Goal: Task Accomplishment & Management: Complete application form

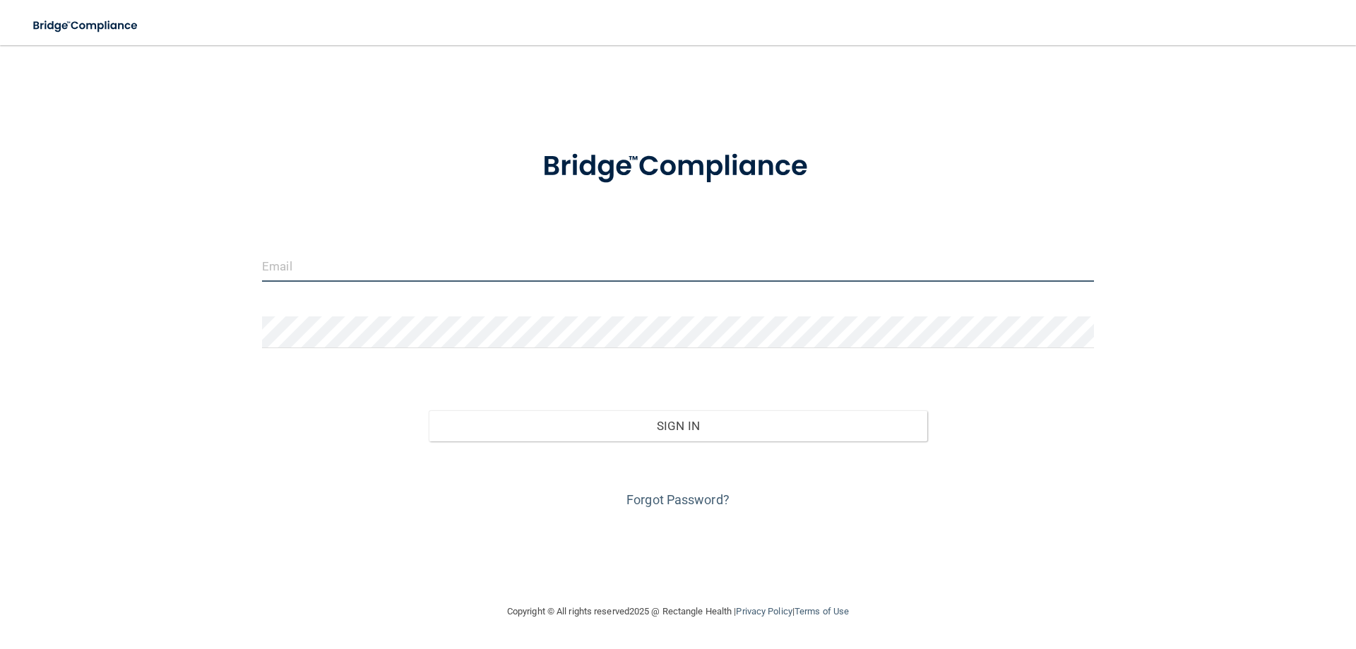
type input "[EMAIL_ADDRESS][DOMAIN_NAME]"
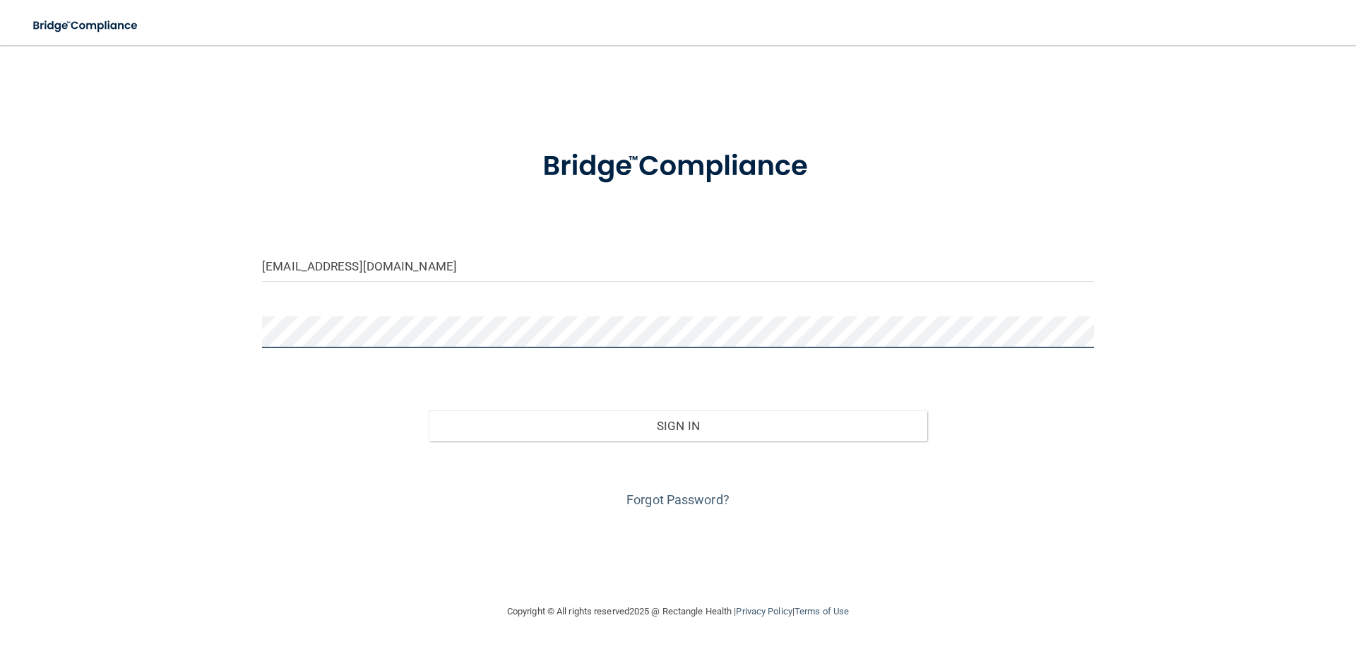
click at [123, 317] on div "[EMAIL_ADDRESS][DOMAIN_NAME] Invalid email/password. You don't have permission …" at bounding box center [677, 324] width 1299 height 530
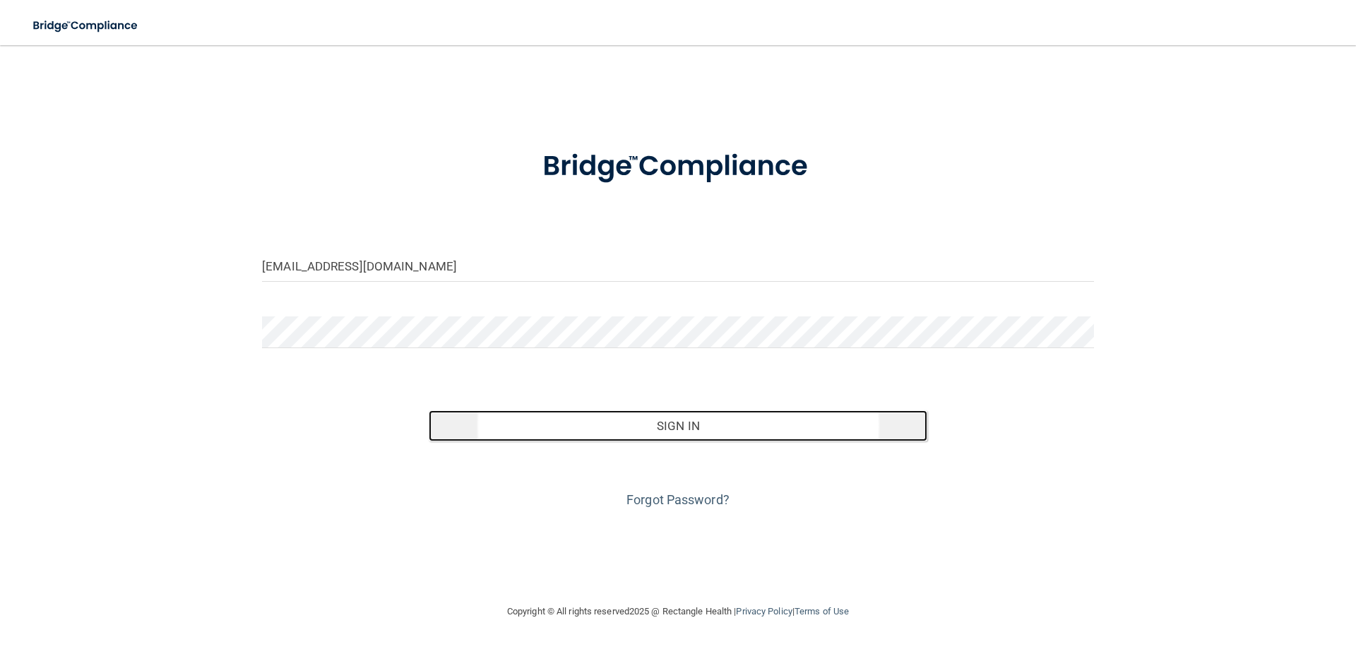
click at [696, 412] on button "Sign In" at bounding box center [678, 425] width 499 height 31
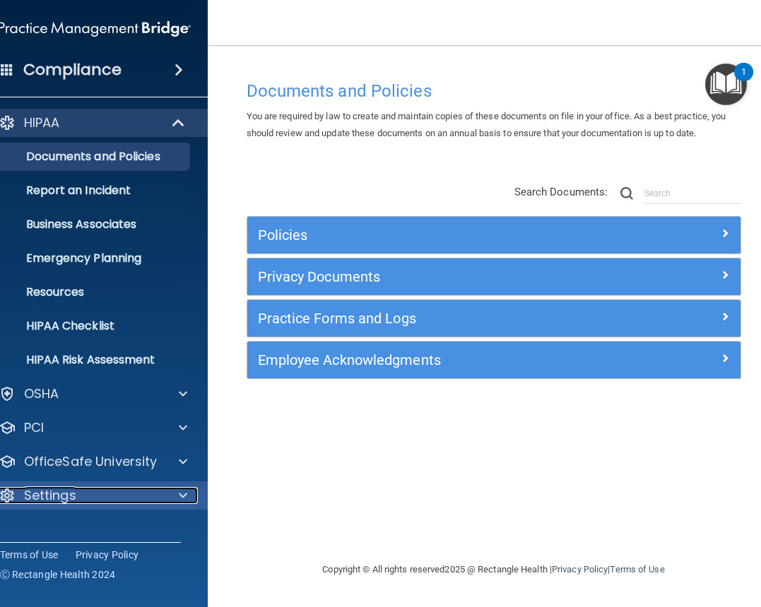
click at [71, 487] on p "Settings" at bounding box center [50, 495] width 52 height 17
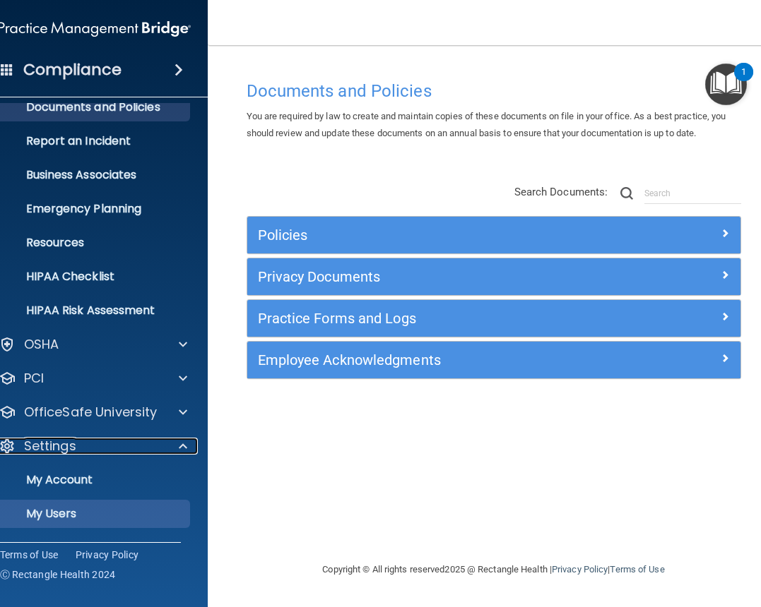
scroll to position [114, 0]
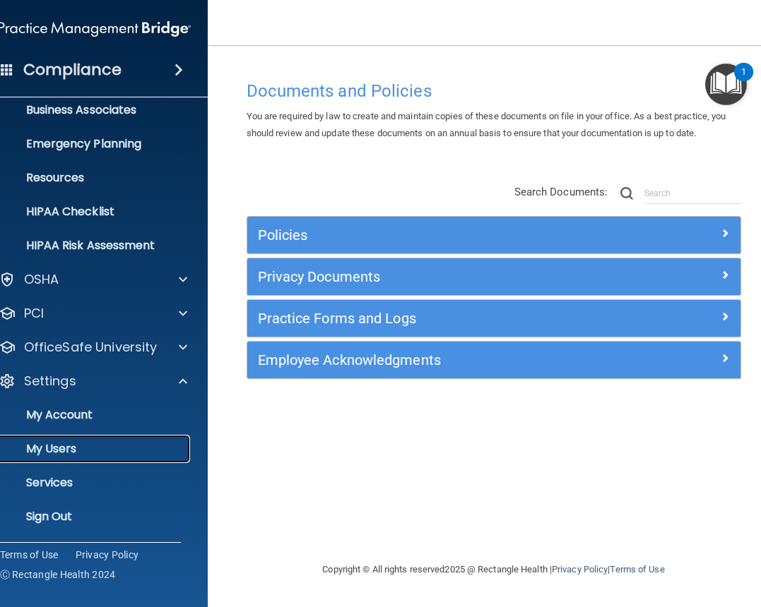
click at [61, 453] on p "My Users" at bounding box center [87, 449] width 193 height 14
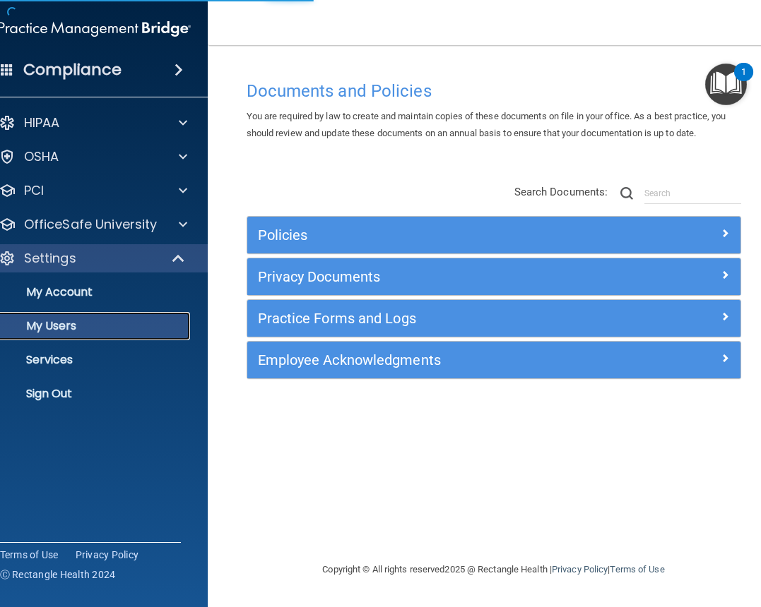
select select "20"
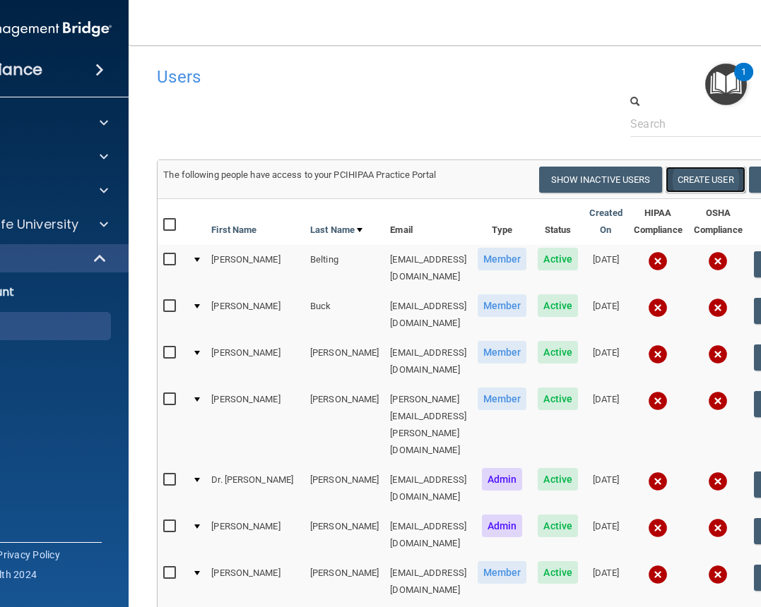
click at [696, 174] on button "Create User" at bounding box center [705, 180] width 80 height 26
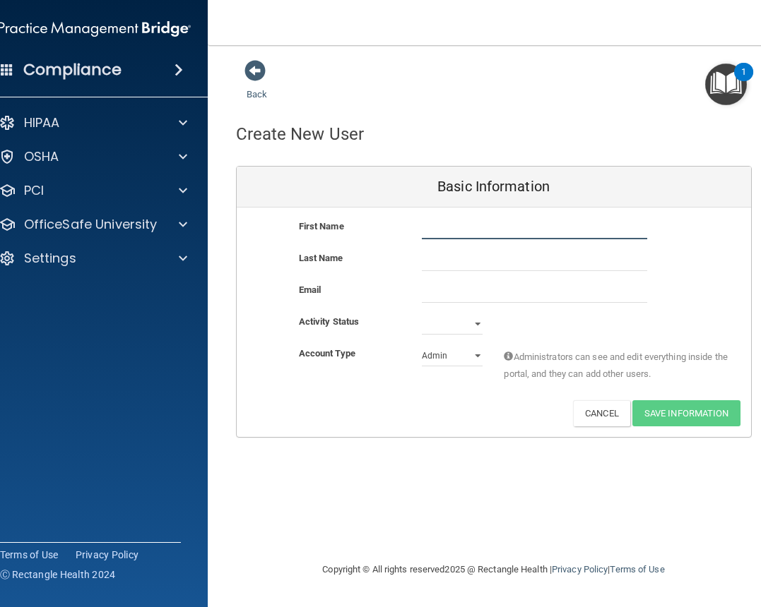
click at [472, 233] on input "text" at bounding box center [534, 228] width 225 height 21
type input "Reihlyn"
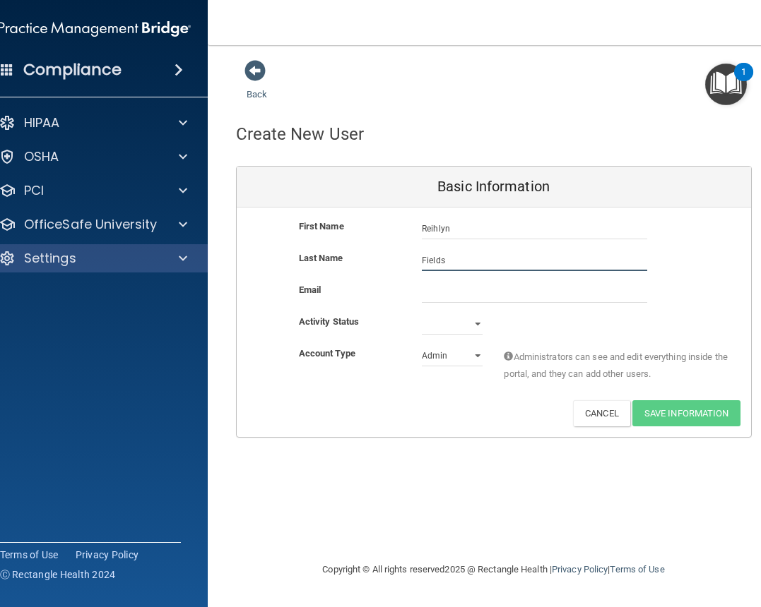
type input "Fields"
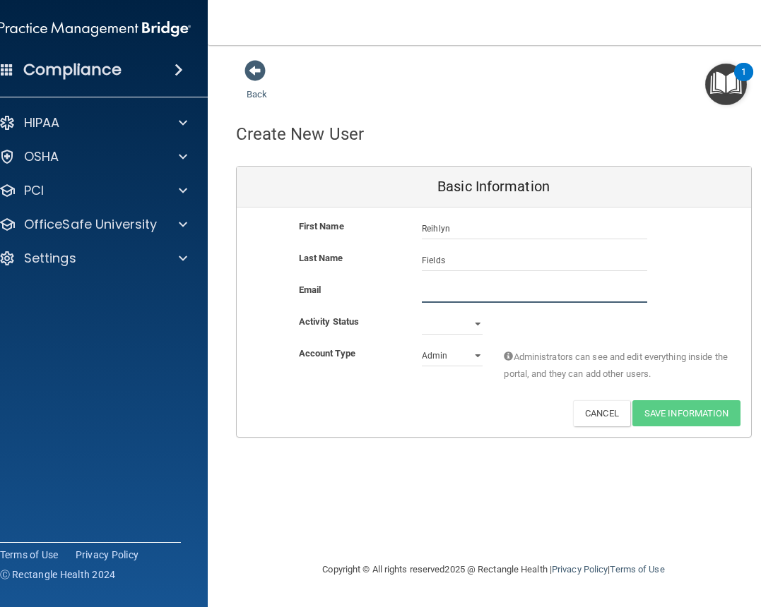
drag, startPoint x: 459, startPoint y: 294, endPoint x: 482, endPoint y: 293, distance: 23.3
click at [459, 294] on input "email" at bounding box center [534, 292] width 225 height 21
paste input "[EMAIL_ADDRESS][DOMAIN_NAME]"
type input "[EMAIL_ADDRESS][DOMAIN_NAME]"
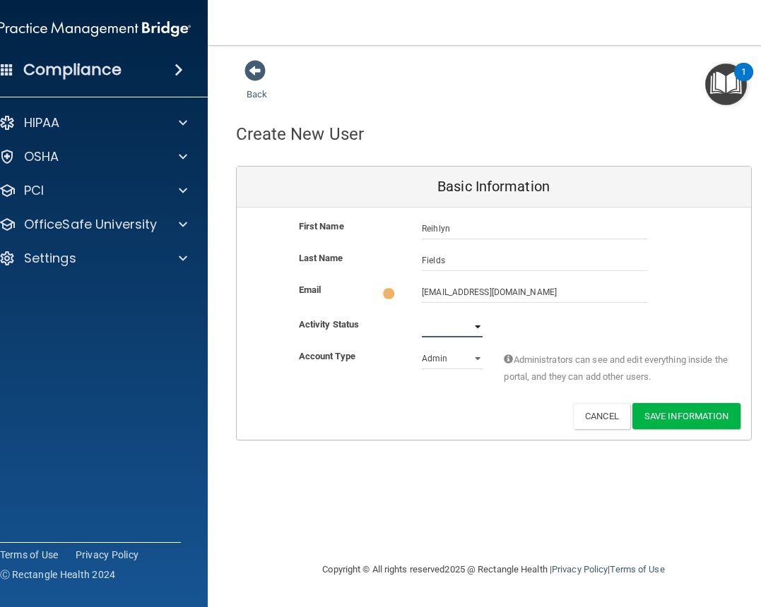
click at [474, 328] on select "Active Inactive" at bounding box center [452, 326] width 61 height 21
select select "active"
click at [422, 314] on select "Active Inactive" at bounding box center [452, 324] width 61 height 21
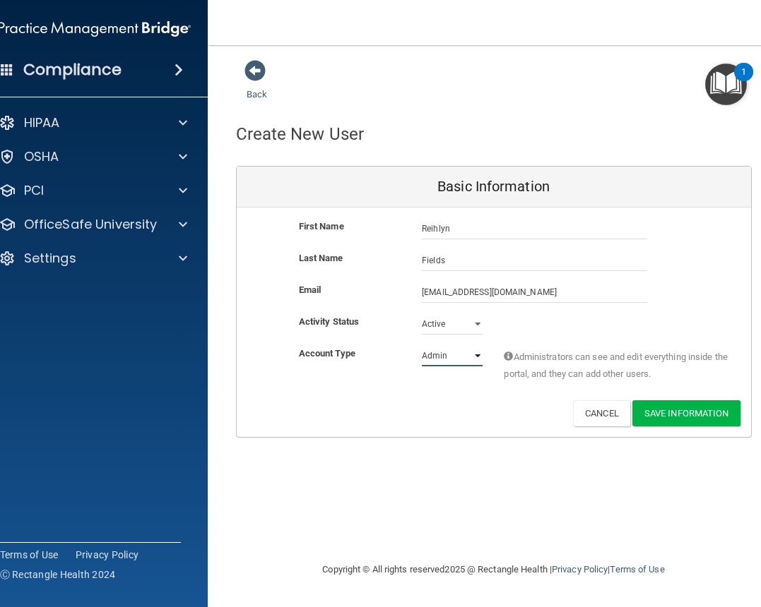
click at [474, 352] on select "Admin Member" at bounding box center [452, 355] width 61 height 21
select select "practice_member"
click at [422, 345] on select "Admin Member" at bounding box center [452, 355] width 61 height 21
click at [672, 412] on button "Save Information" at bounding box center [686, 413] width 108 height 26
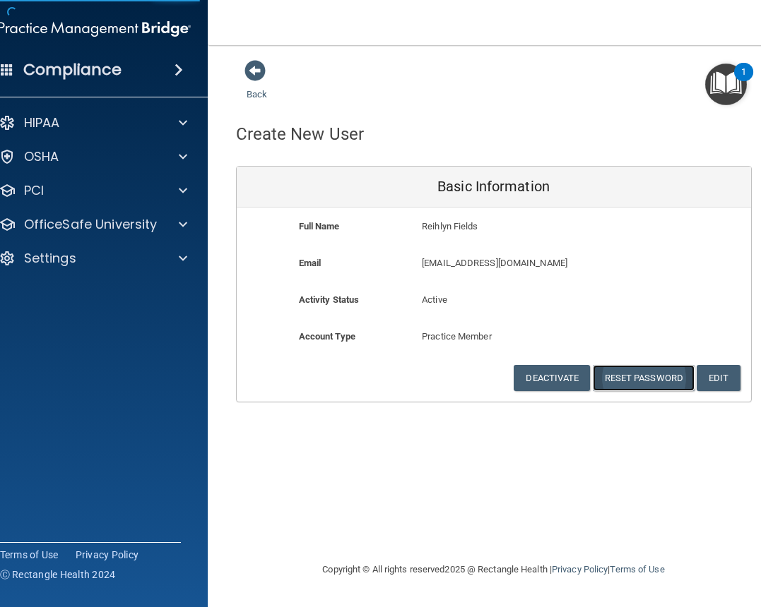
click at [631, 370] on button "Reset Password" at bounding box center [643, 378] width 102 height 26
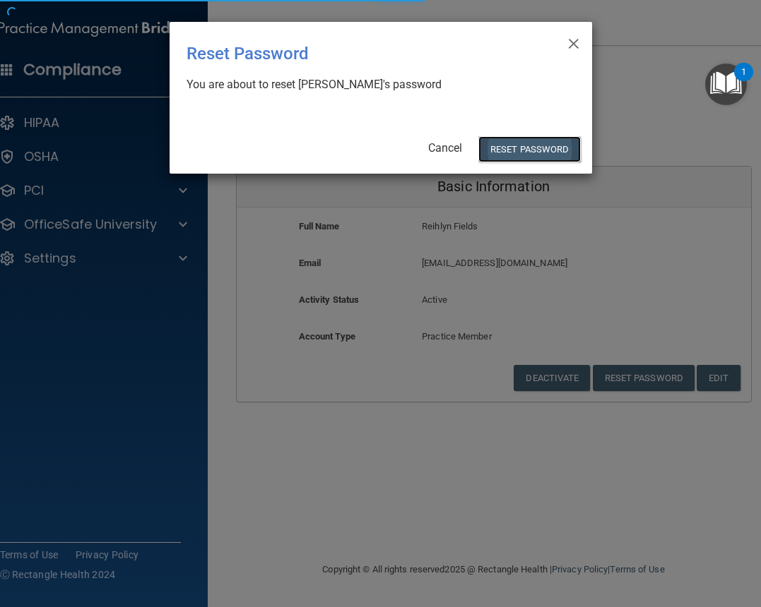
click at [546, 153] on button "Reset Password" at bounding box center [529, 149] width 102 height 26
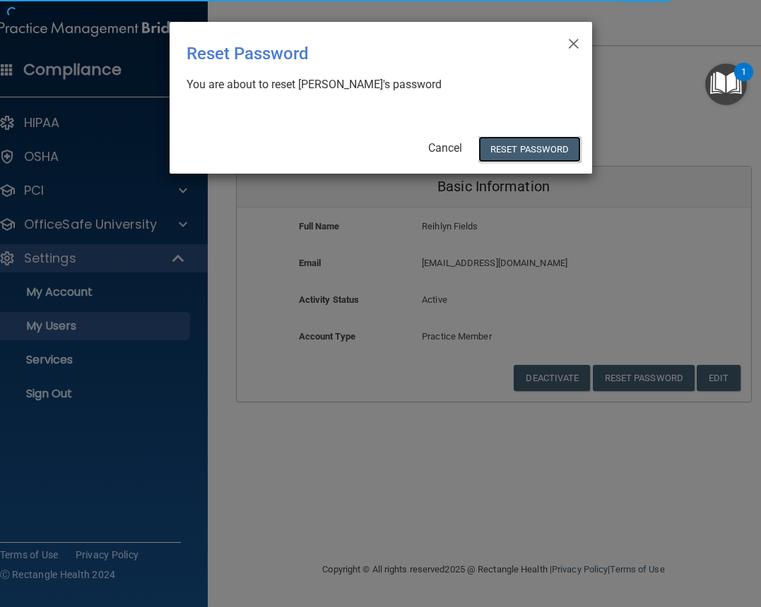
select select "20"
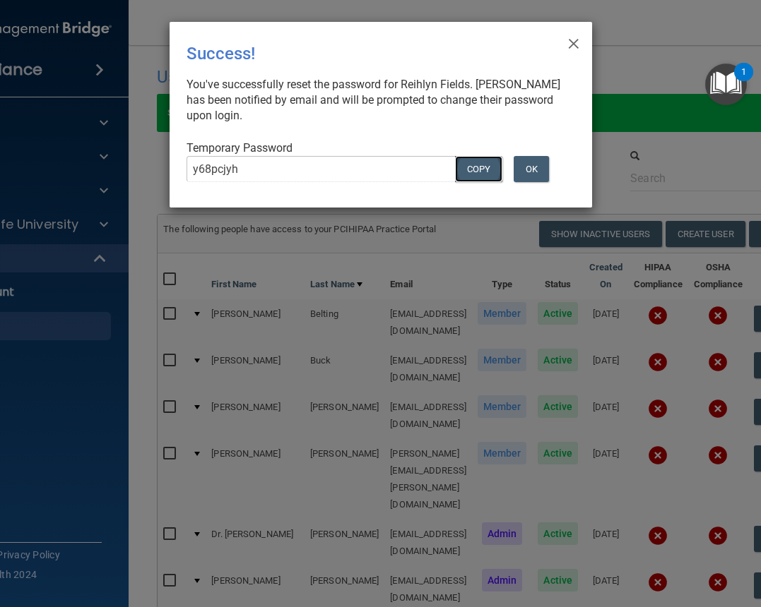
click at [484, 166] on button "COPY" at bounding box center [478, 169] width 47 height 26
click at [526, 172] on button "OK" at bounding box center [530, 169] width 35 height 26
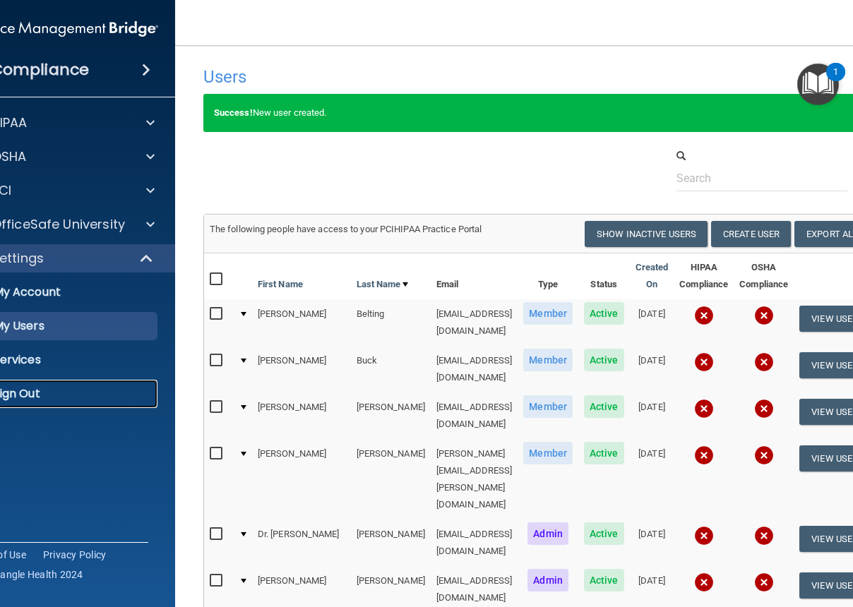
drag, startPoint x: 20, startPoint y: 392, endPoint x: 48, endPoint y: 390, distance: 27.6
click at [20, 392] on p "Sign Out" at bounding box center [54, 394] width 193 height 14
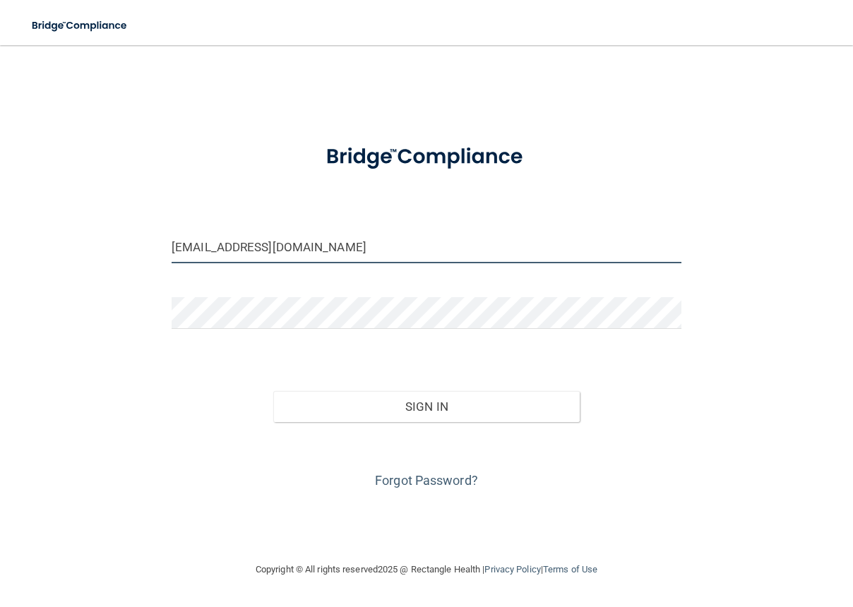
click at [222, 253] on input "[EMAIL_ADDRESS][DOMAIN_NAME]" at bounding box center [427, 248] width 510 height 32
drag, startPoint x: 350, startPoint y: 245, endPoint x: 33, endPoint y: 245, distance: 317.1
click at [33, 245] on div "[EMAIL_ADDRESS][DOMAIN_NAME] Invalid email/password. You don't have permission …" at bounding box center [426, 303] width 797 height 488
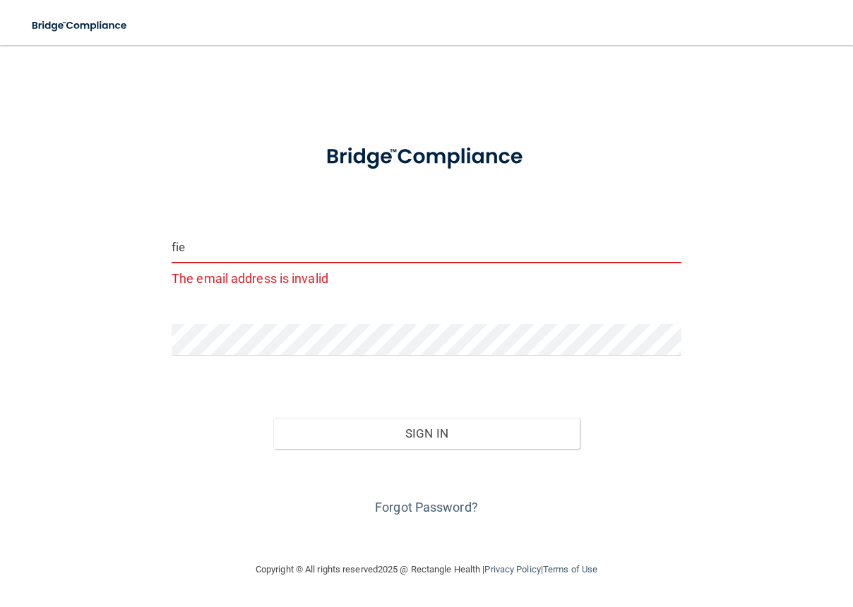
type input "[EMAIL_ADDRESS][DOMAIN_NAME]"
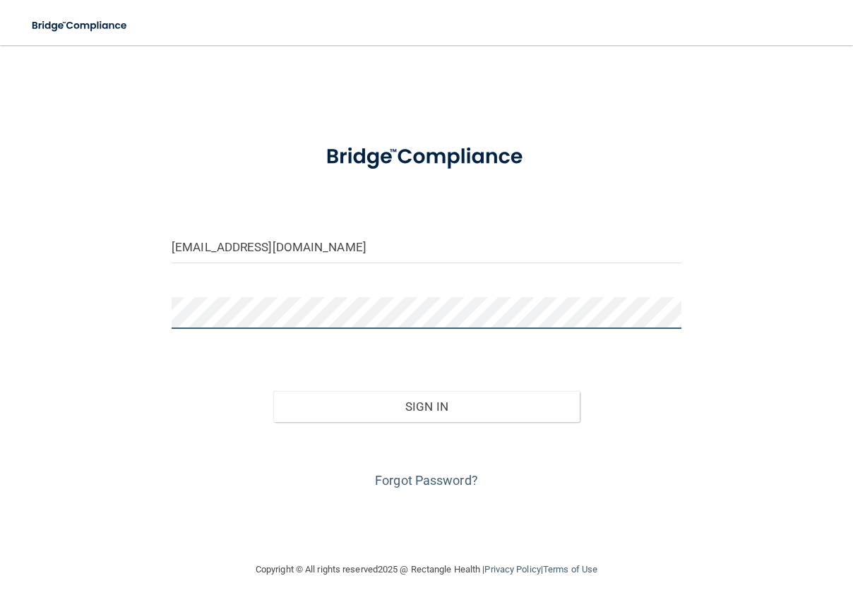
click at [55, 290] on div "[EMAIL_ADDRESS][DOMAIN_NAME] Invalid email/password. You don't have permission …" at bounding box center [426, 303] width 797 height 488
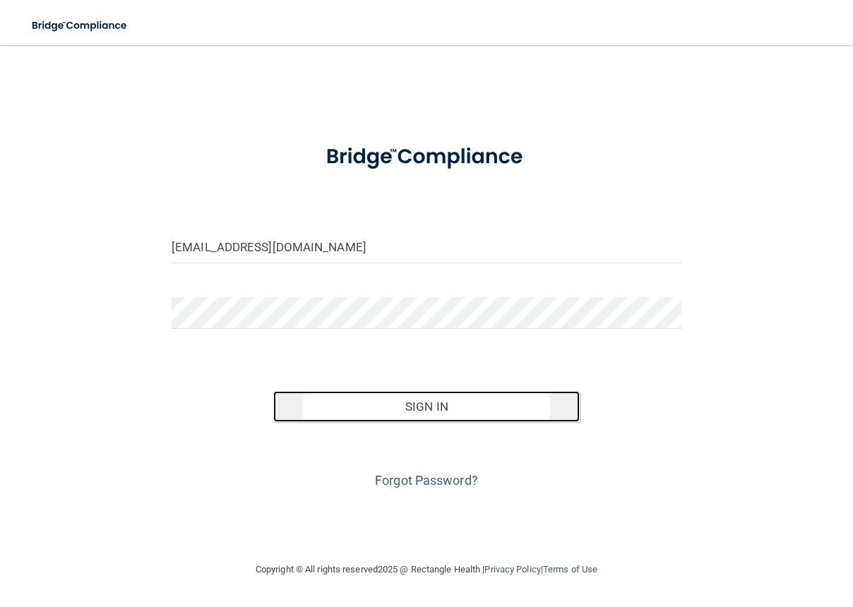
click at [443, 407] on button "Sign In" at bounding box center [426, 406] width 306 height 31
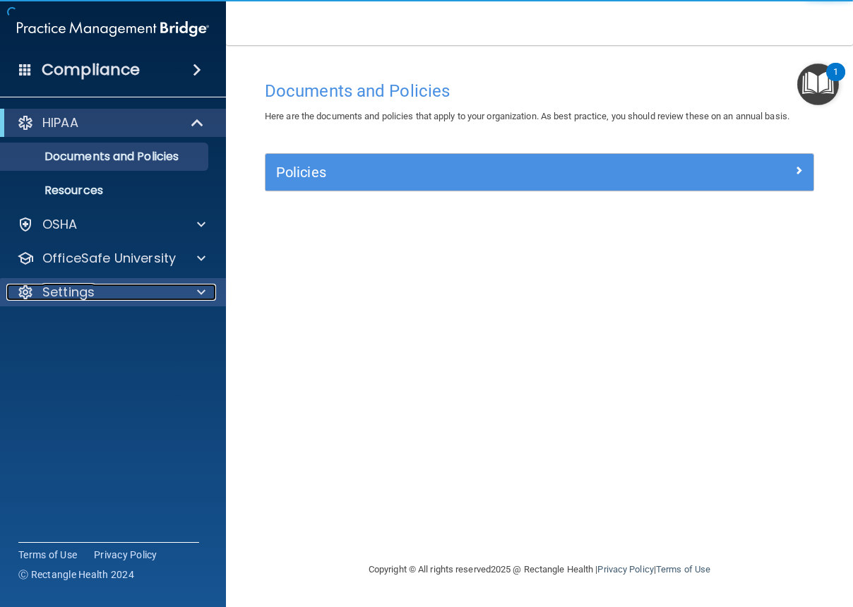
click at [85, 285] on p "Settings" at bounding box center [68, 292] width 52 height 17
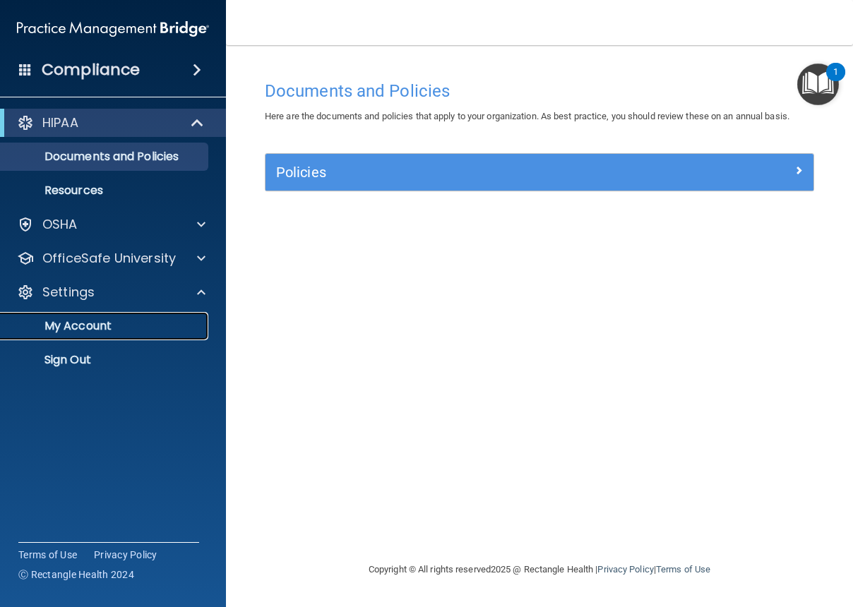
click at [77, 319] on p "My Account" at bounding box center [105, 326] width 193 height 14
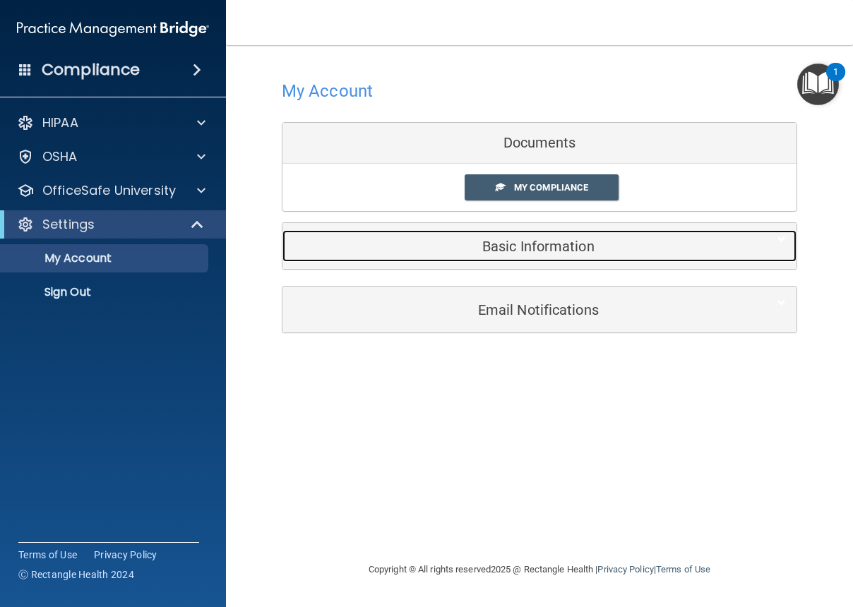
click at [549, 244] on h5 "Basic Information" at bounding box center [518, 247] width 450 height 16
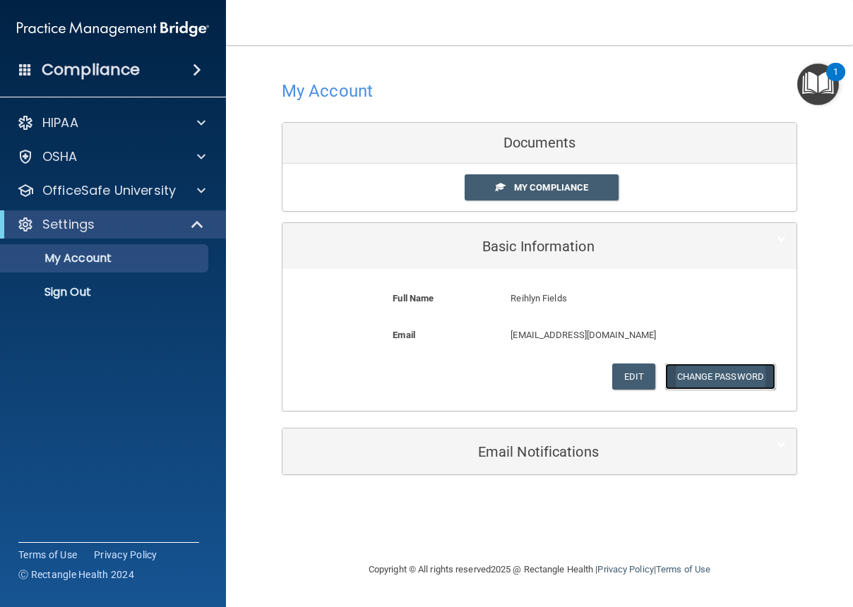
click at [730, 376] on button "Change Password" at bounding box center [720, 377] width 111 height 26
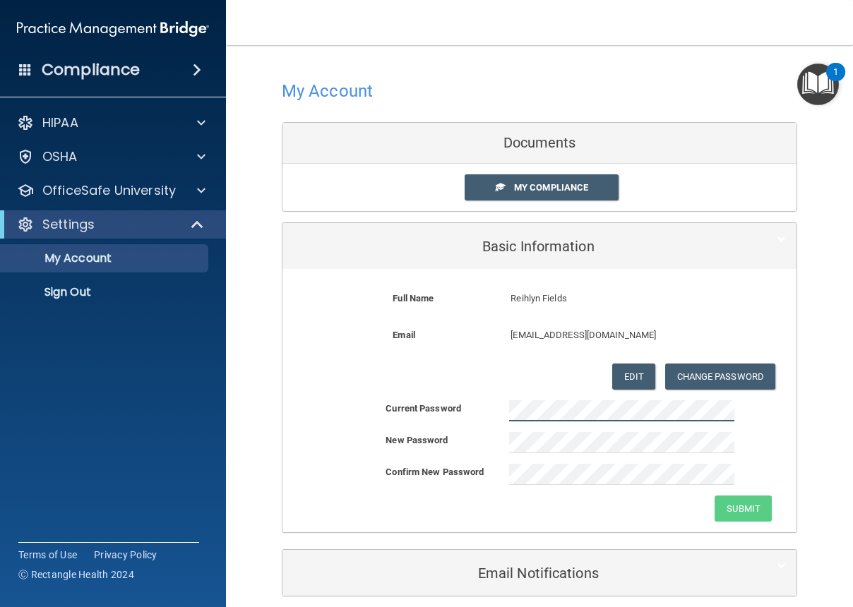
click at [400, 396] on div "Full Name [PERSON_NAME] Reihlyn Last Name Fields Email [EMAIL_ADDRESS][DOMAIN_N…" at bounding box center [539, 400] width 514 height 263
click at [767, 283] on form "Full Name Reihlyn Fields Reihlyn Last Name Fields Email [EMAIL_ADDRESS][DOMAIN_…" at bounding box center [539, 340] width 493 height 121
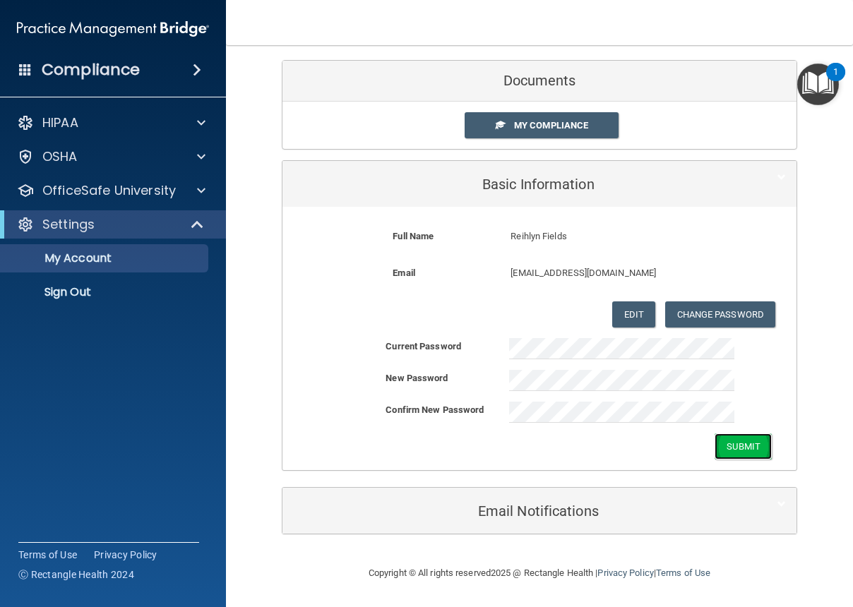
click at [736, 446] on button "Submit" at bounding box center [743, 447] width 57 height 26
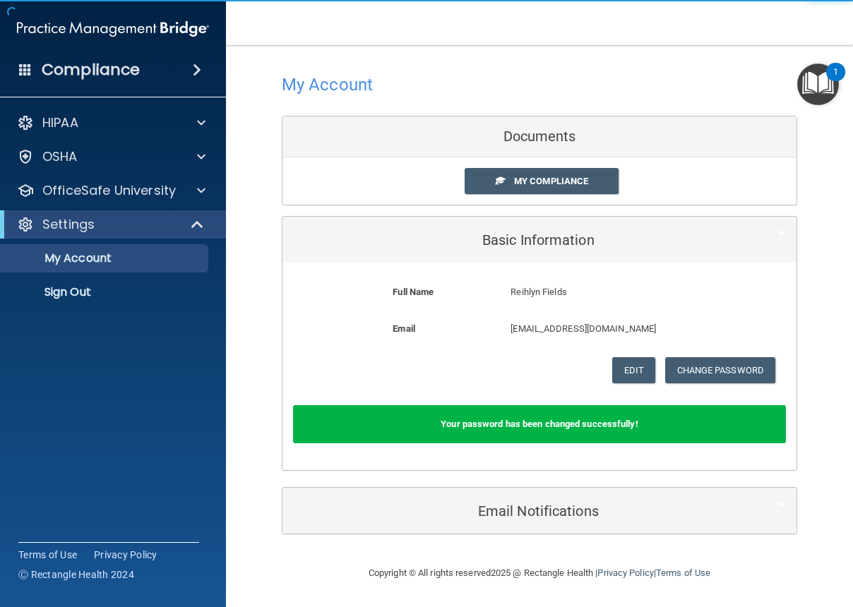
scroll to position [6, 0]
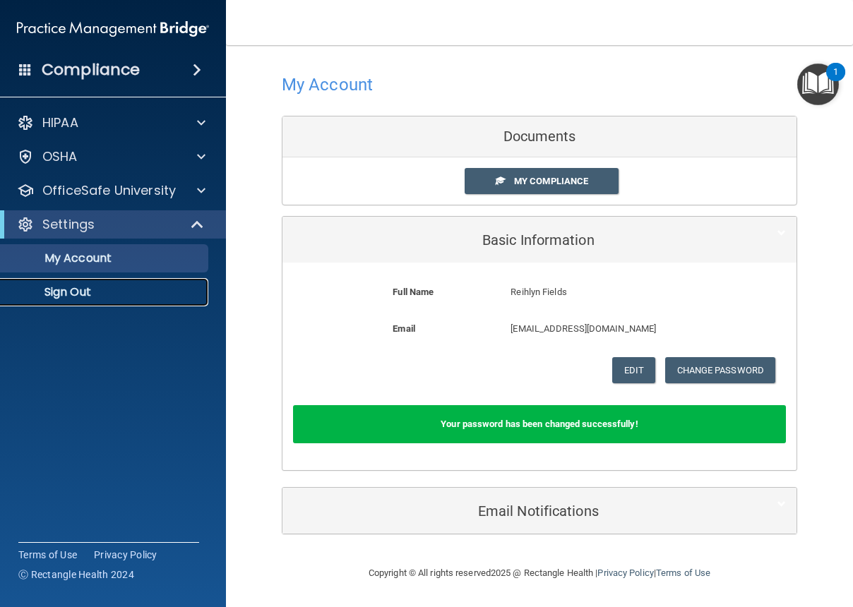
click at [85, 292] on p "Sign Out" at bounding box center [105, 292] width 193 height 14
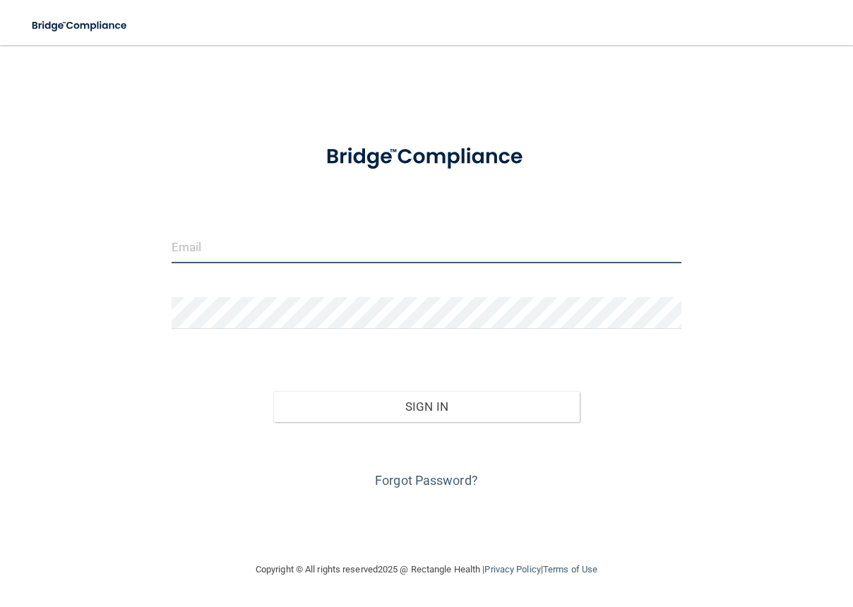
type input "[EMAIL_ADDRESS][DOMAIN_NAME]"
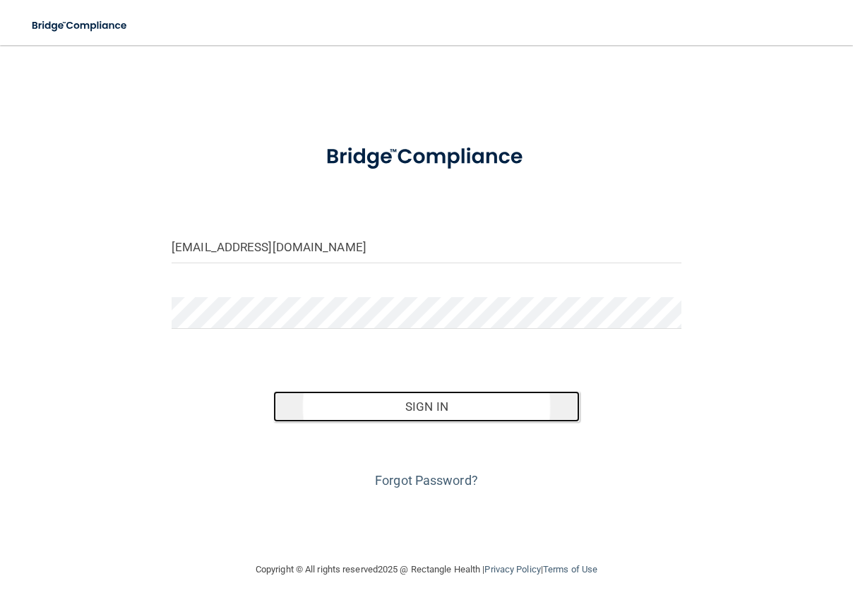
drag, startPoint x: 461, startPoint y: 412, endPoint x: 523, endPoint y: 415, distance: 62.2
click at [467, 412] on button "Sign In" at bounding box center [426, 406] width 306 height 31
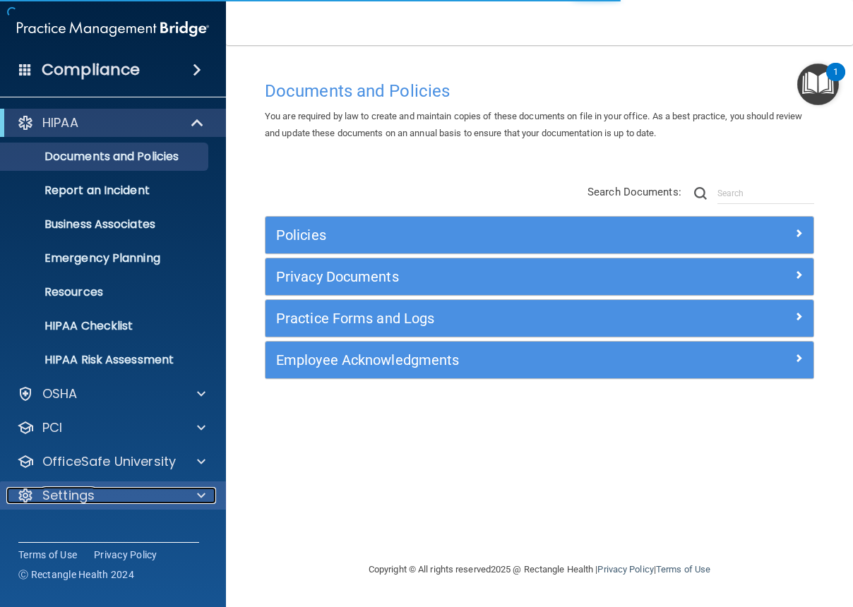
click at [172, 494] on div "Settings" at bounding box center [93, 495] width 175 height 17
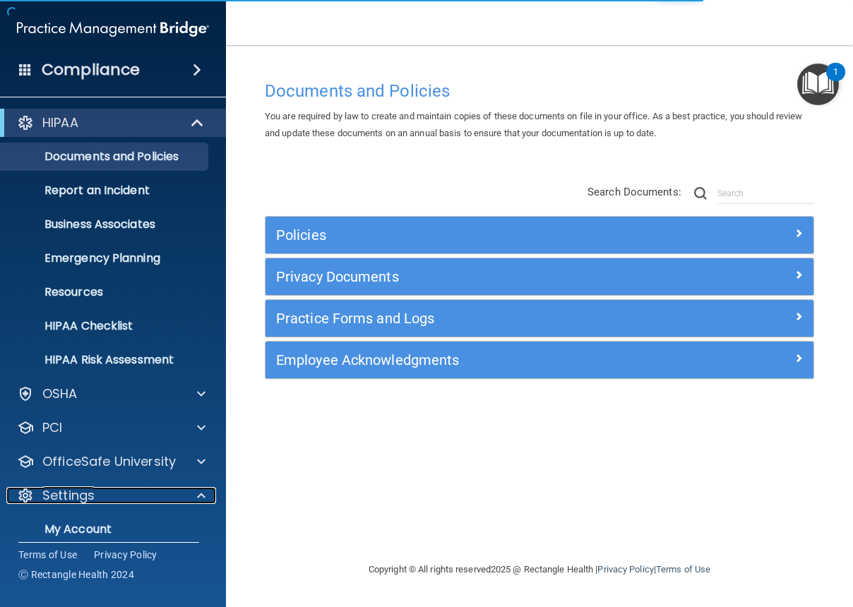
scroll to position [114, 0]
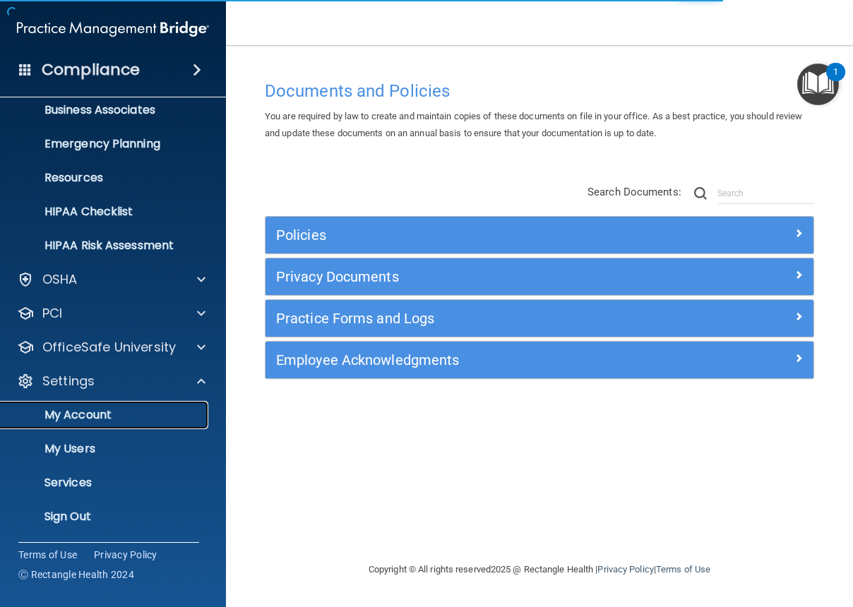
click at [98, 413] on p "My Account" at bounding box center [105, 415] width 193 height 14
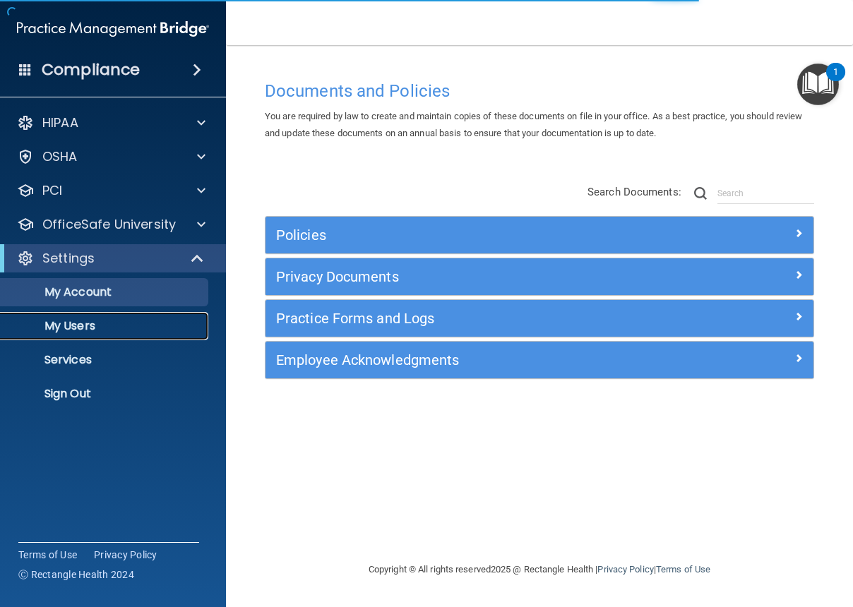
click at [94, 321] on p "My Users" at bounding box center [105, 326] width 193 height 14
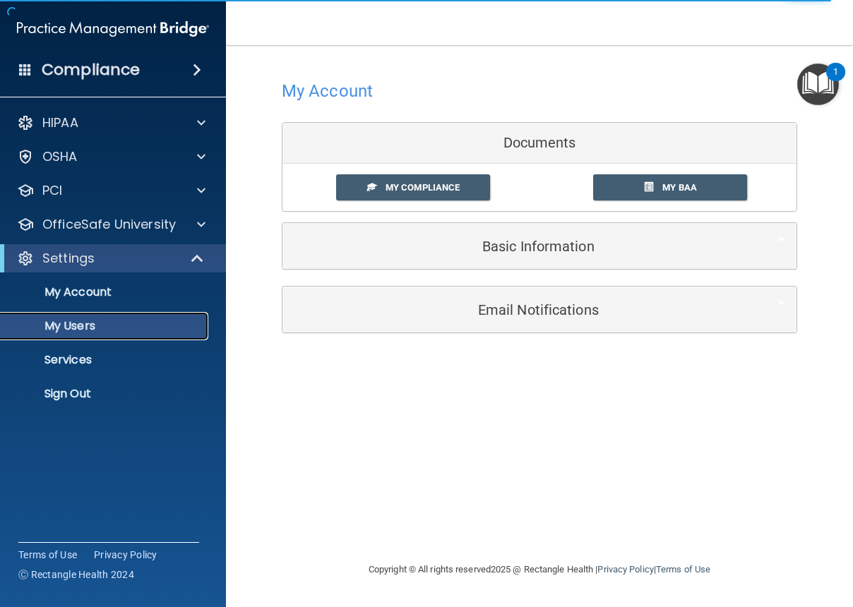
click at [61, 322] on p "My Users" at bounding box center [105, 326] width 193 height 14
select select "20"
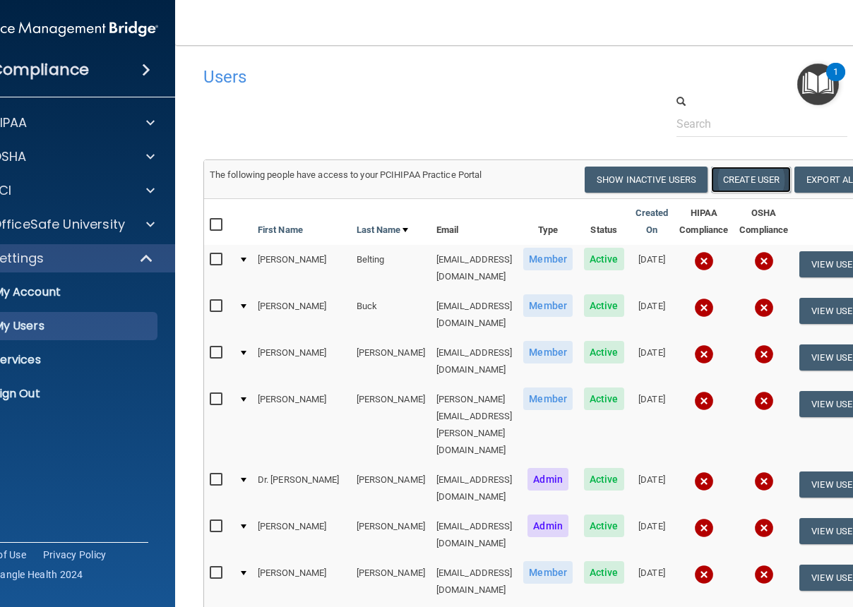
click at [758, 177] on button "Create User" at bounding box center [751, 180] width 80 height 26
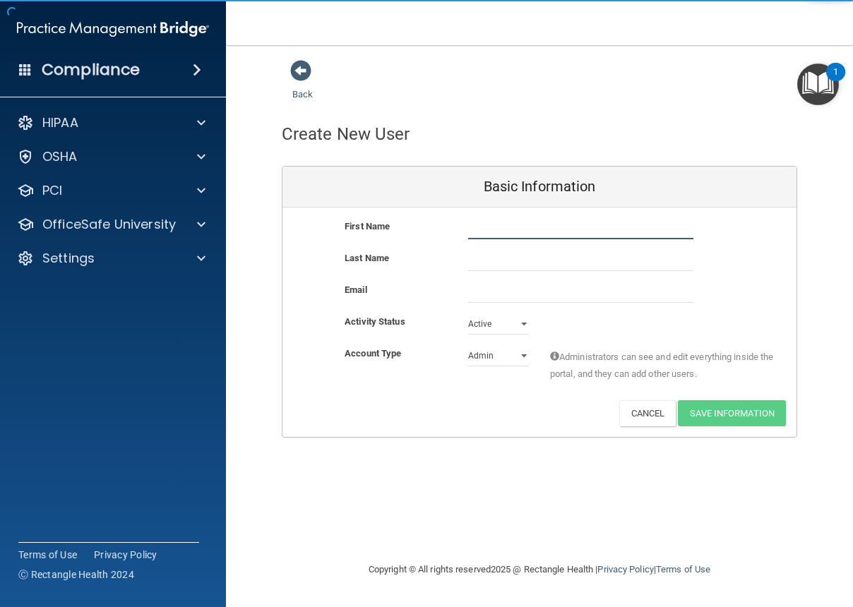
click at [471, 227] on input "text" at bounding box center [580, 228] width 225 height 21
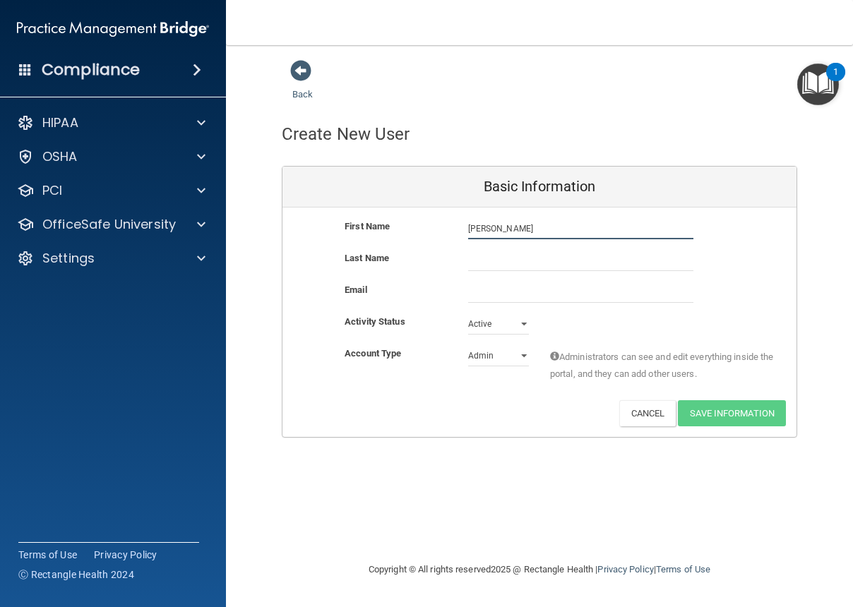
type input "[PERSON_NAME]"
click at [503, 286] on input "email" at bounding box center [580, 292] width 225 height 21
paste input "[EMAIL_ADDRESS][PERSON_NAME][DOMAIN_NAME]"
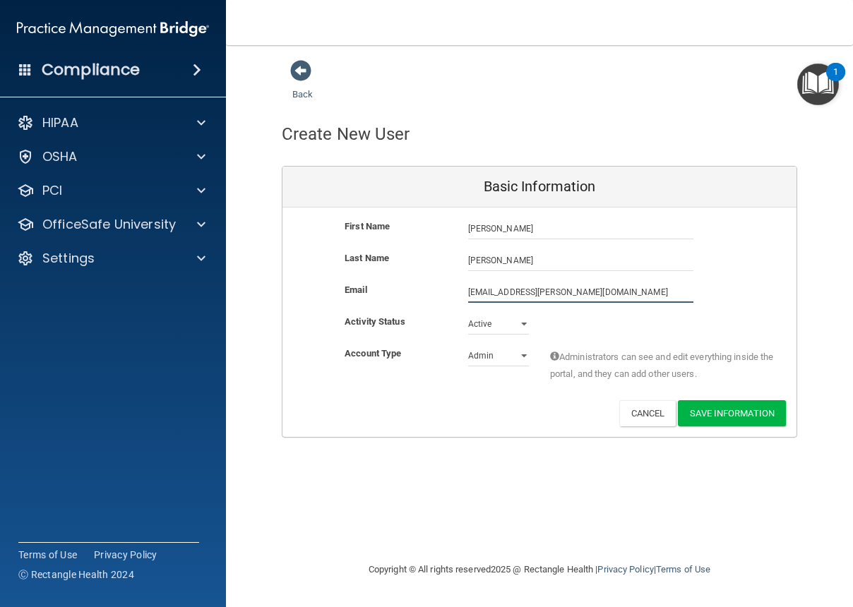
type input "[EMAIL_ADDRESS][PERSON_NAME][DOMAIN_NAME]"
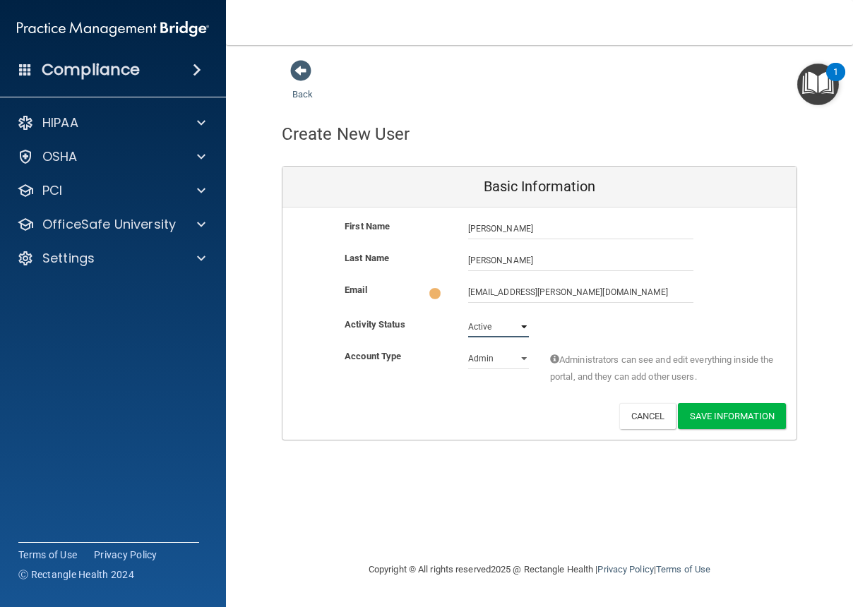
click at [513, 328] on select "Active Inactive" at bounding box center [498, 326] width 61 height 21
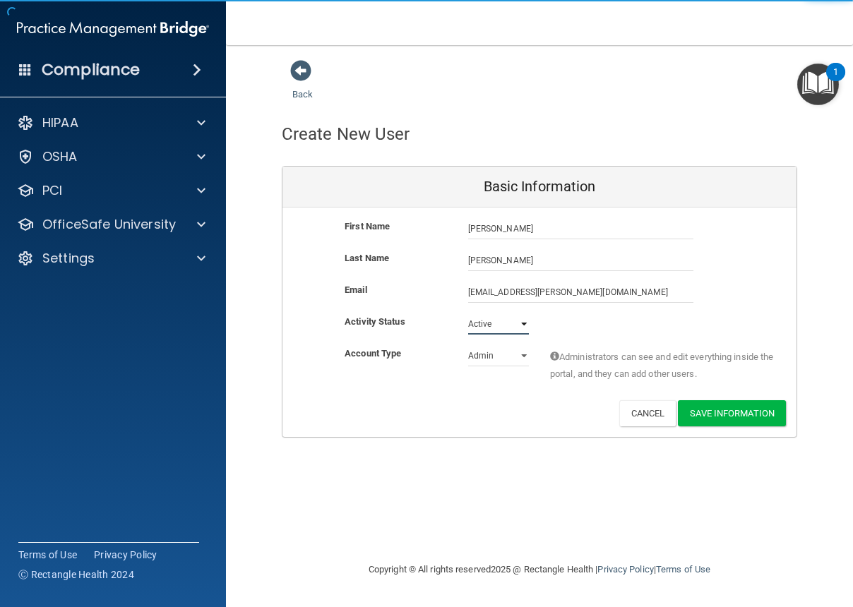
click at [468, 314] on select "Active Inactive" at bounding box center [498, 324] width 61 height 21
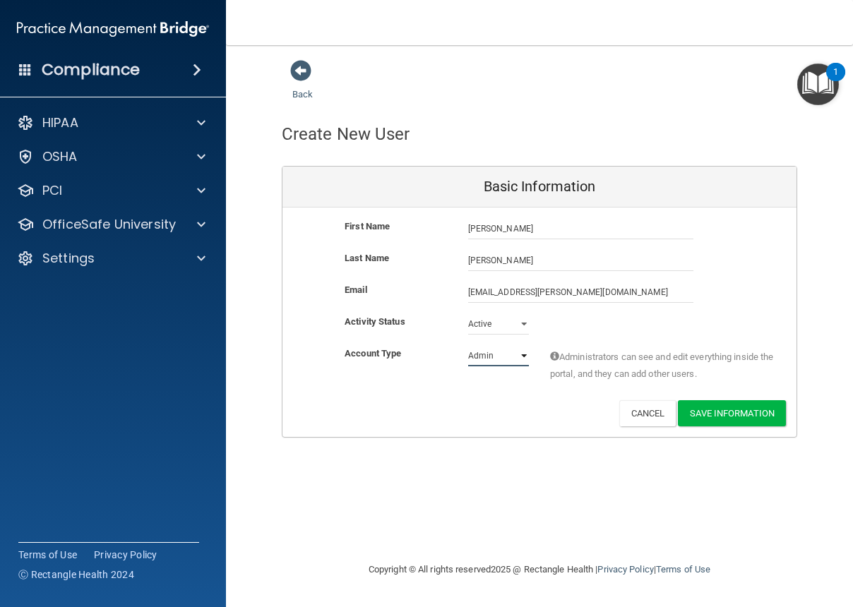
click at [517, 357] on select "Admin Member" at bounding box center [498, 355] width 61 height 21
select select "practice_member"
click at [468, 345] on select "Admin Member" at bounding box center [498, 355] width 61 height 21
click at [724, 410] on button "Save Information" at bounding box center [732, 413] width 108 height 26
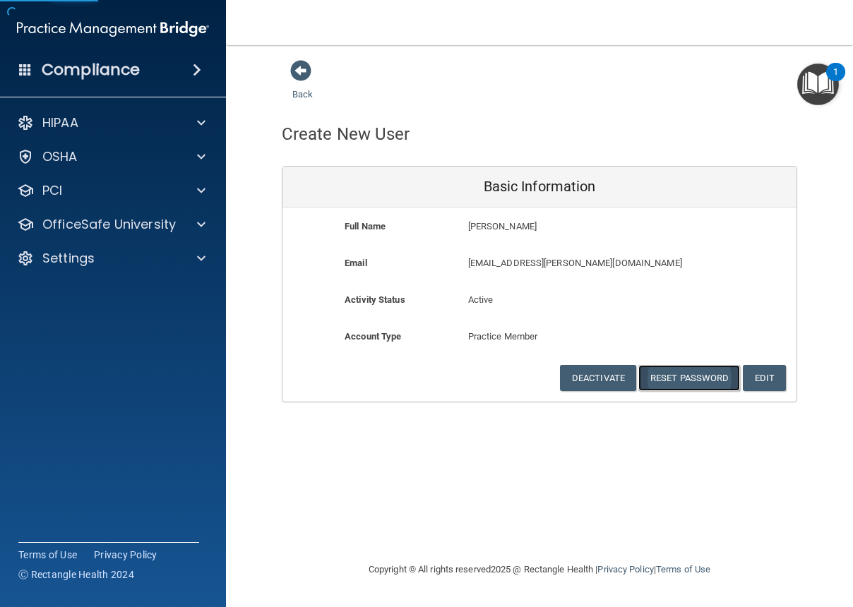
click at [685, 374] on button "Reset Password" at bounding box center [689, 378] width 102 height 26
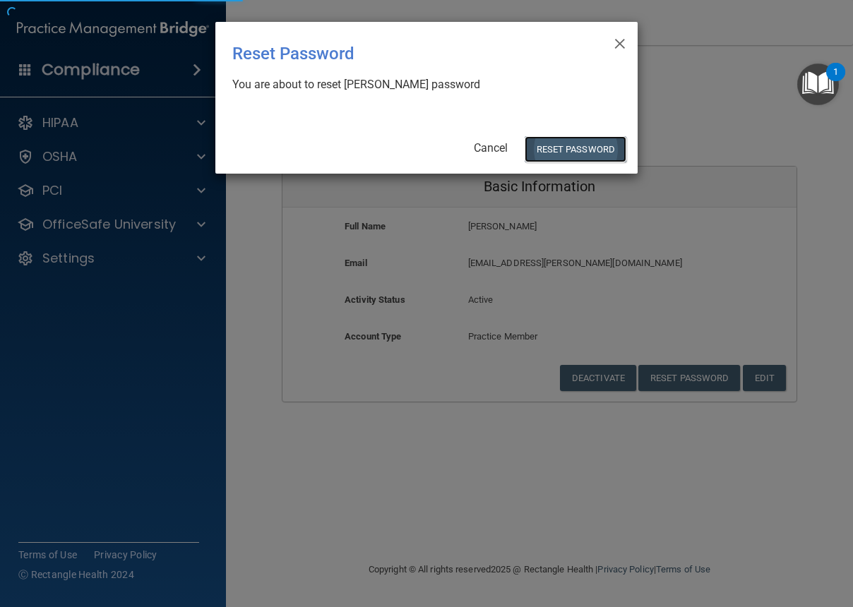
click at [564, 139] on button "Reset Password" at bounding box center [576, 149] width 102 height 26
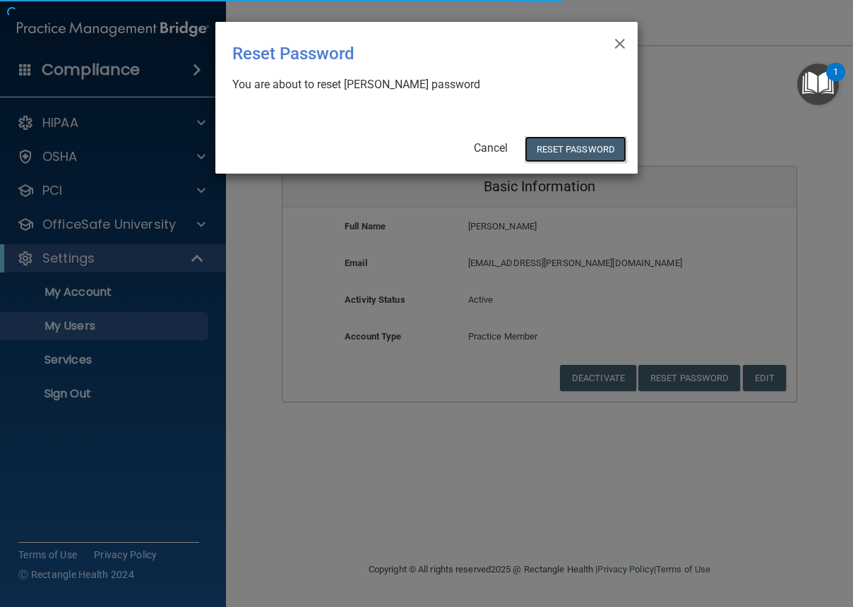
select select "20"
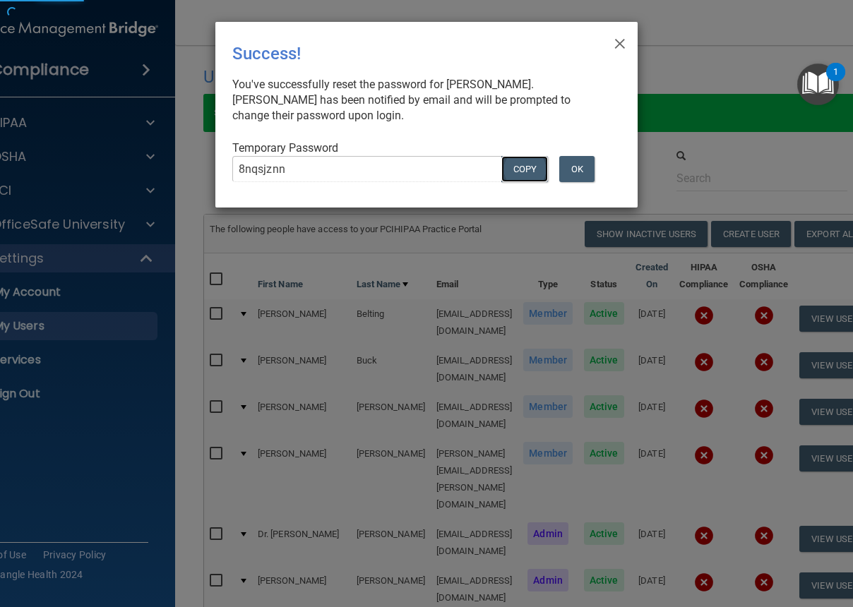
click at [513, 170] on button "COPY" at bounding box center [524, 169] width 47 height 26
click at [574, 172] on button "OK" at bounding box center [576, 169] width 35 height 26
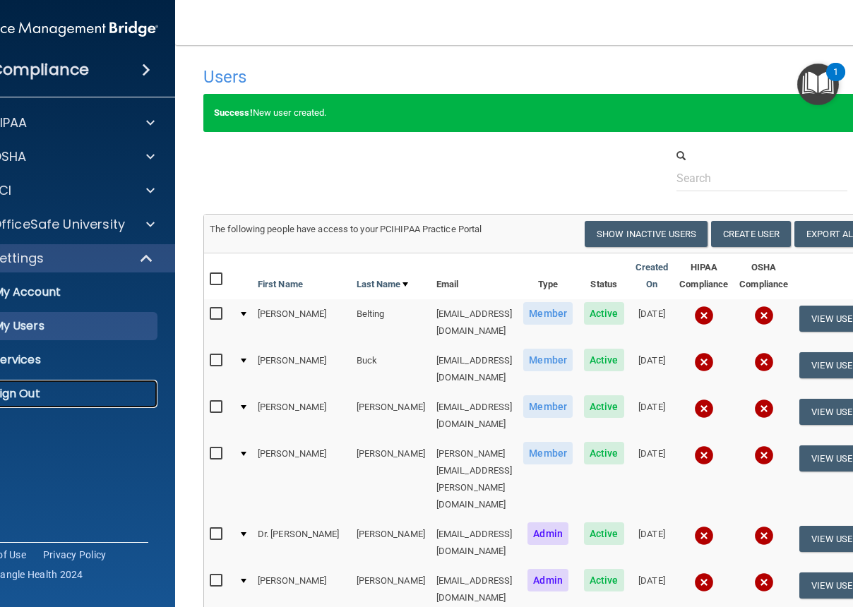
click at [16, 395] on p "Sign Out" at bounding box center [54, 394] width 193 height 14
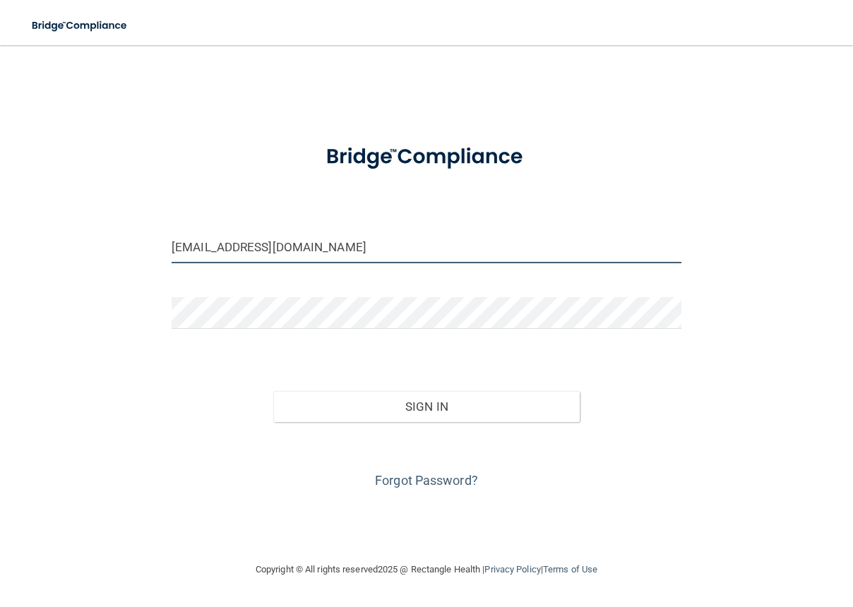
click at [256, 258] on input "[EMAIL_ADDRESS][DOMAIN_NAME]" at bounding box center [427, 248] width 510 height 32
drag, startPoint x: 352, startPoint y: 248, endPoint x: 78, endPoint y: 250, distance: 274.0
click at [78, 250] on div "[EMAIL_ADDRESS][DOMAIN_NAME] Invalid email/password. You don't have permission …" at bounding box center [426, 303] width 797 height 488
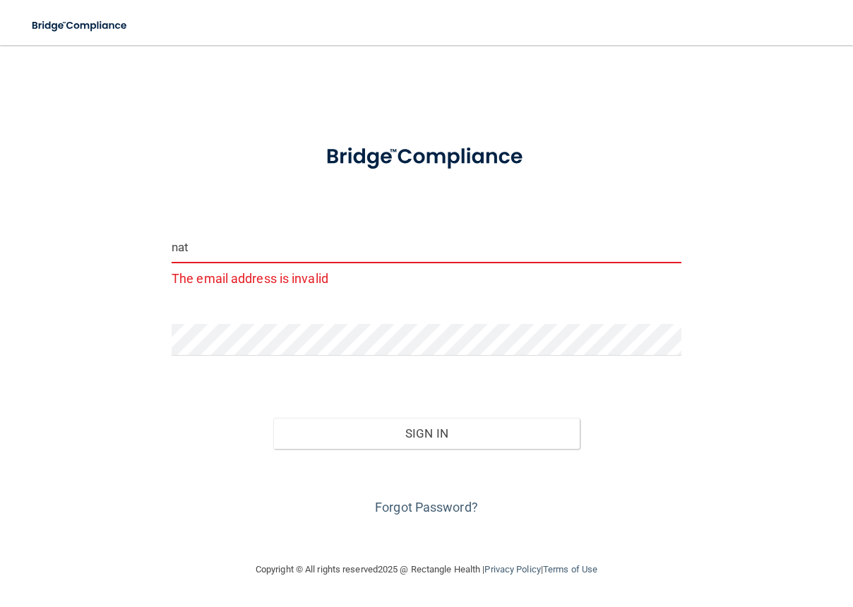
type input "[EMAIL_ADDRESS][PERSON_NAME][DOMAIN_NAME]"
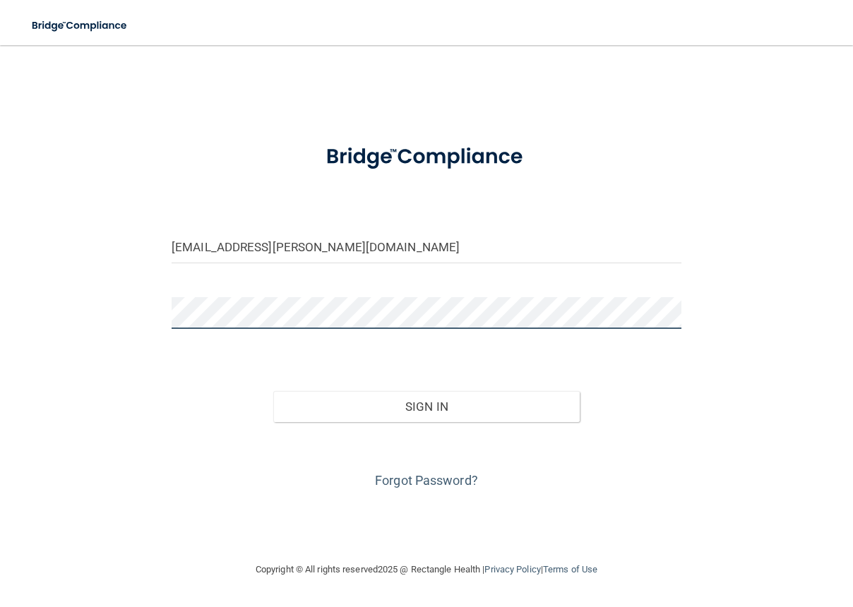
click at [101, 309] on div "[EMAIL_ADDRESS][PERSON_NAME][DOMAIN_NAME] Invalid email/password. You don't hav…" at bounding box center [426, 303] width 797 height 488
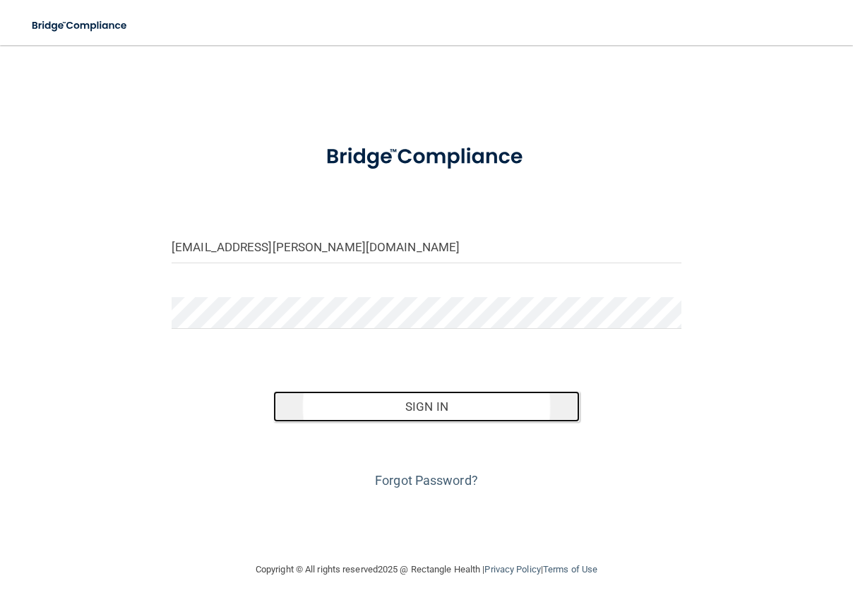
click at [465, 412] on button "Sign In" at bounding box center [426, 406] width 306 height 31
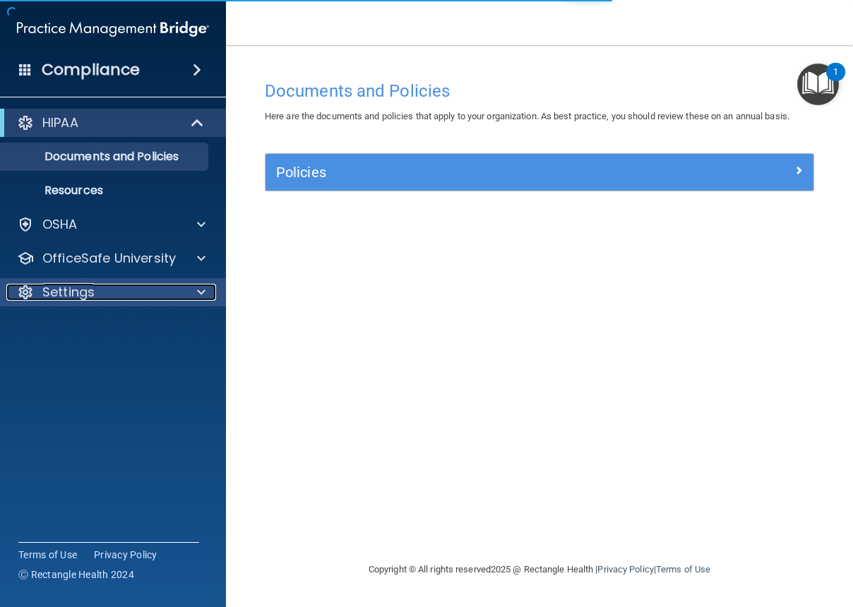
click at [98, 292] on div "Settings" at bounding box center [93, 292] width 175 height 17
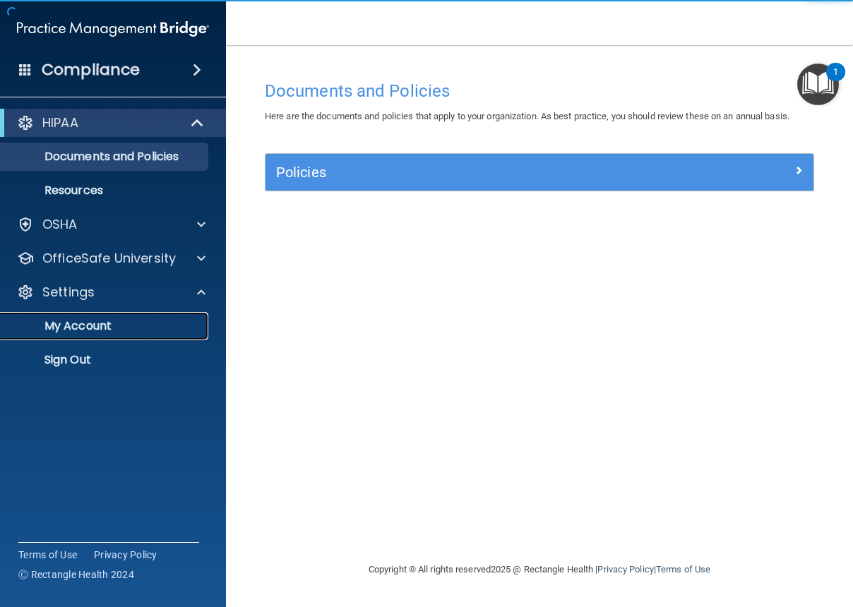
click at [82, 323] on p "My Account" at bounding box center [105, 326] width 193 height 14
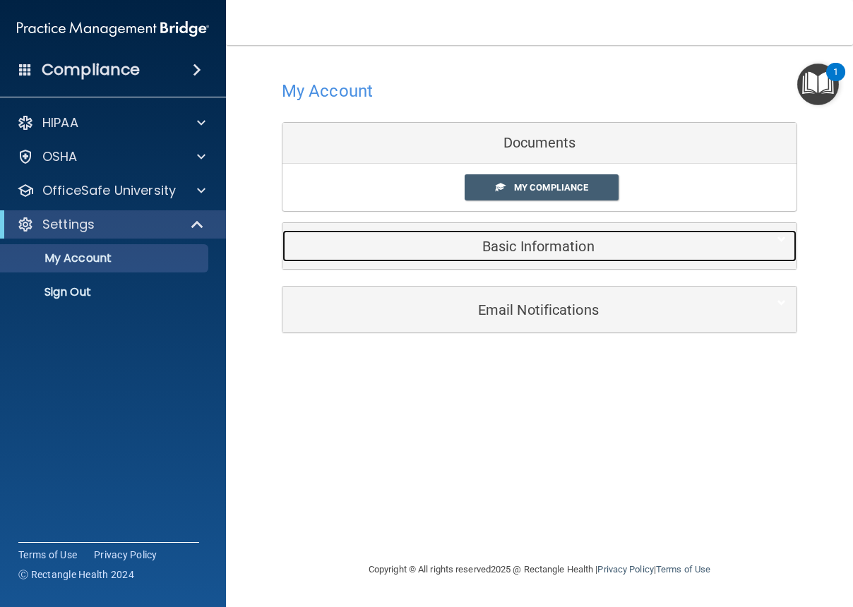
click at [534, 251] on h5 "Basic Information" at bounding box center [518, 247] width 450 height 16
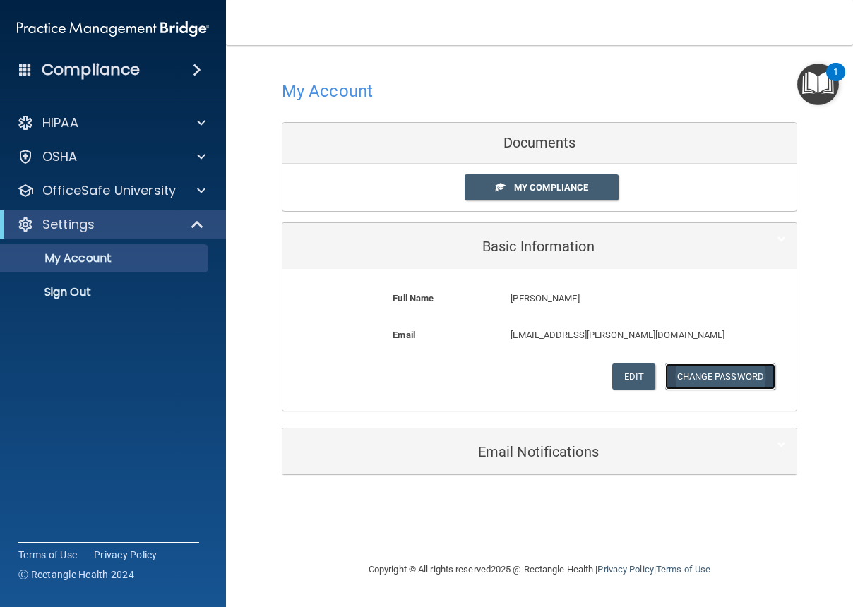
click at [722, 376] on button "Change Password" at bounding box center [720, 377] width 111 height 26
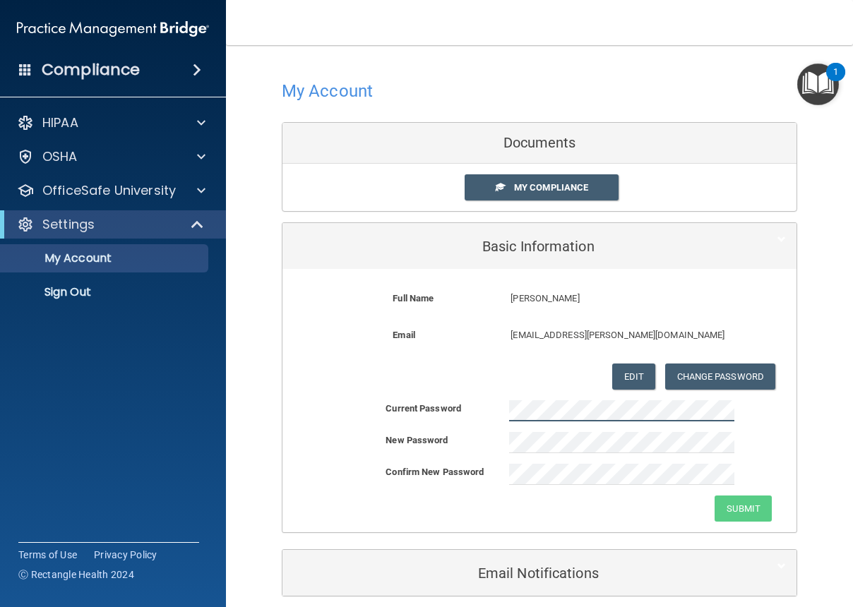
click at [450, 404] on div "Current Password" at bounding box center [539, 410] width 514 height 21
drag, startPoint x: 806, startPoint y: 298, endPoint x: 811, endPoint y: 304, distance: 7.6
click at [807, 298] on div "My Account Documents My Compliance My Compliance My BAA Basic Information Full …" at bounding box center [539, 336] width 571 height 554
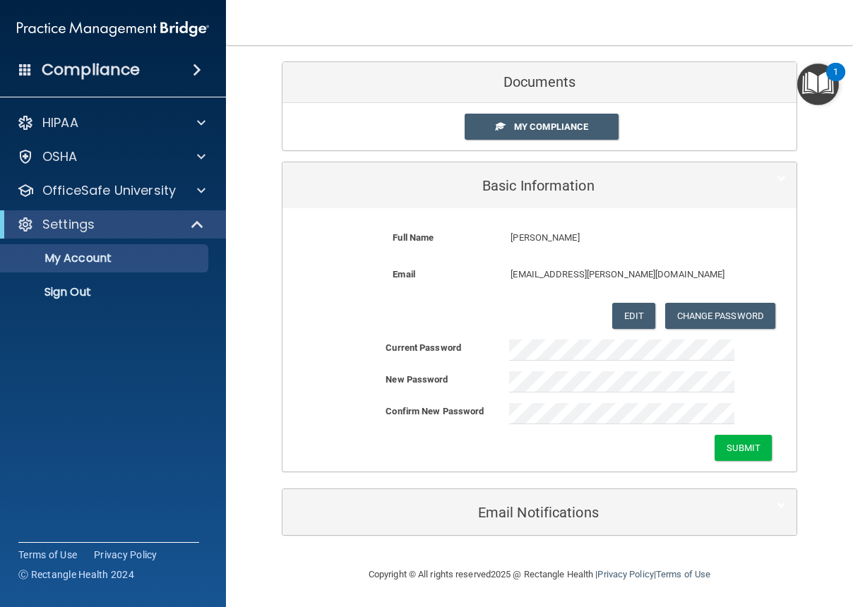
scroll to position [62, 0]
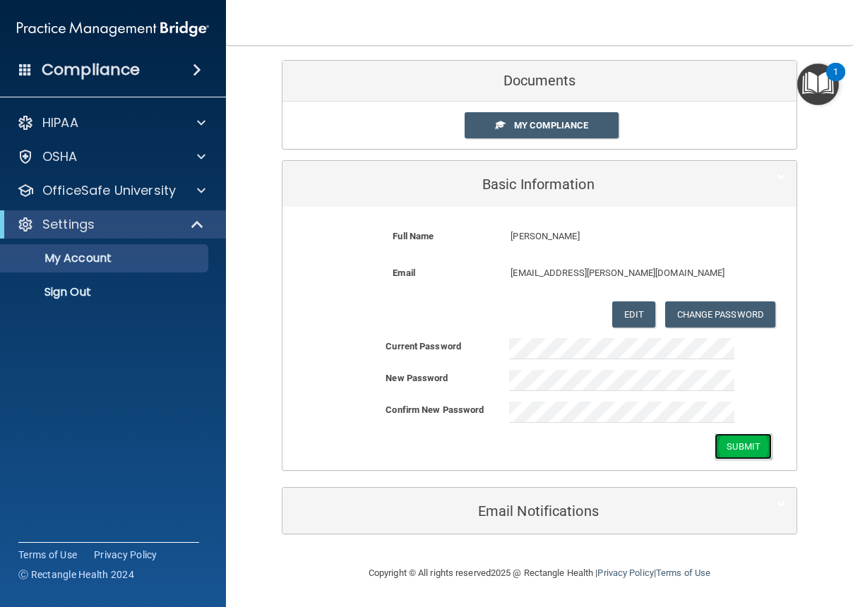
click at [742, 447] on button "Submit" at bounding box center [743, 447] width 57 height 26
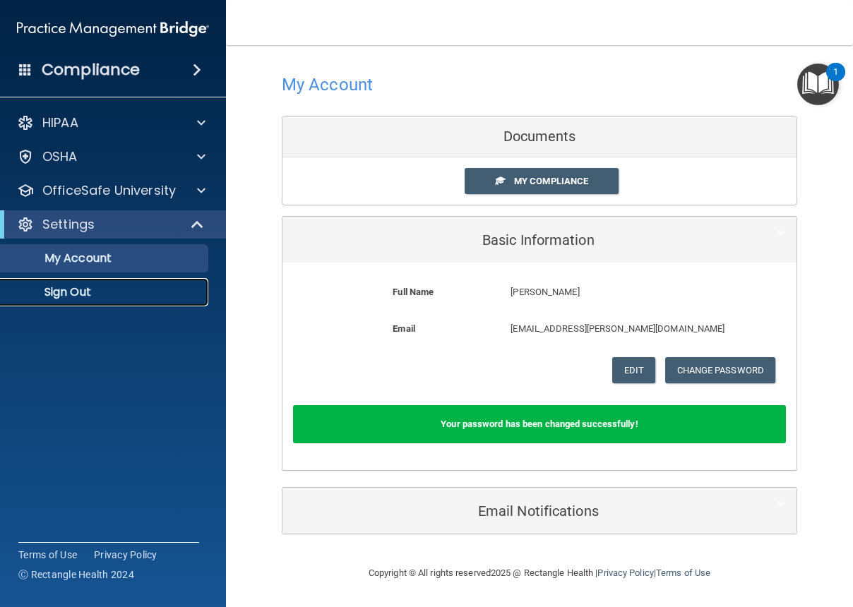
click at [78, 294] on p "Sign Out" at bounding box center [105, 292] width 193 height 14
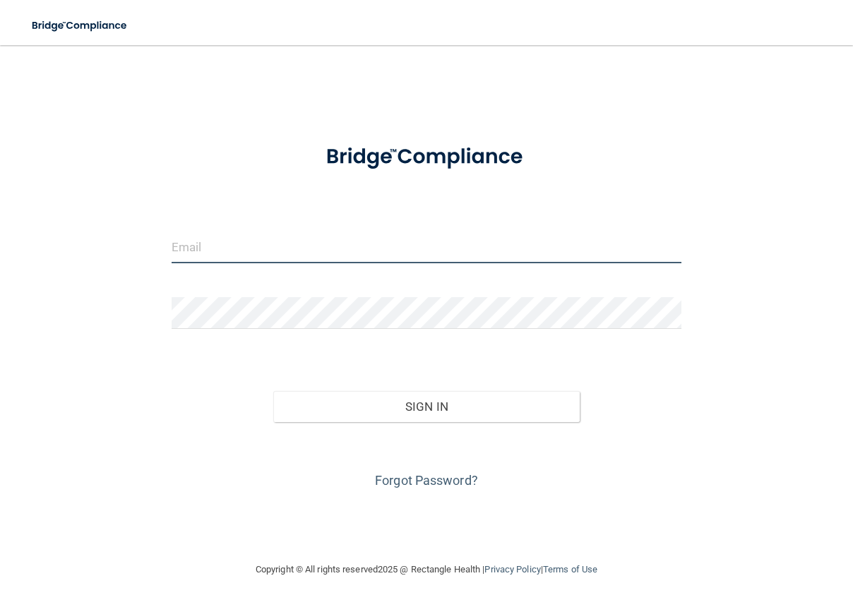
type input "[EMAIL_ADDRESS][DOMAIN_NAME]"
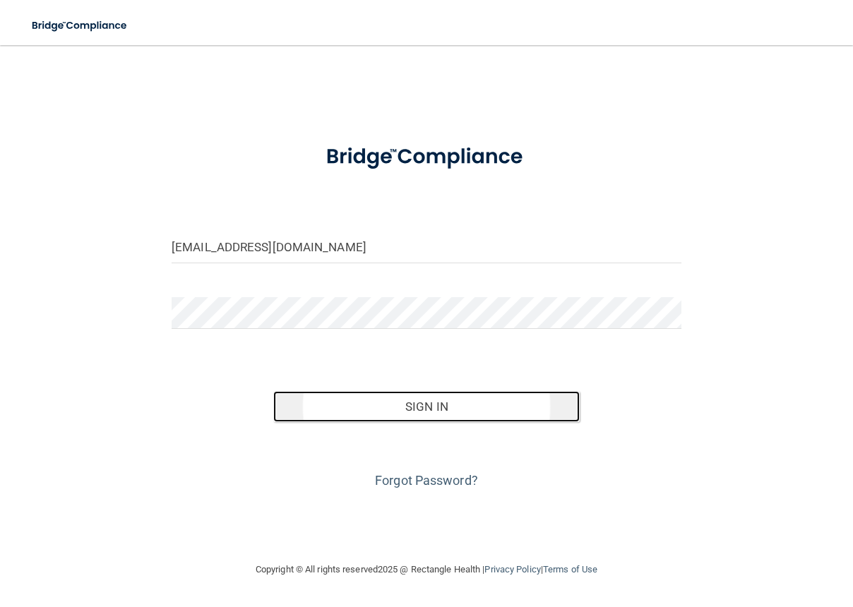
click at [456, 412] on button "Sign In" at bounding box center [426, 406] width 306 height 31
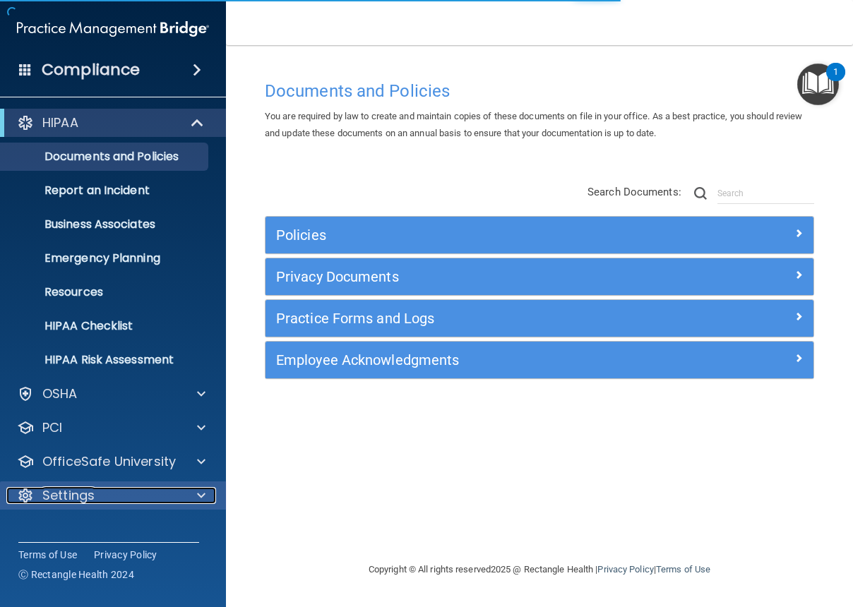
click at [77, 498] on p "Settings" at bounding box center [68, 495] width 52 height 17
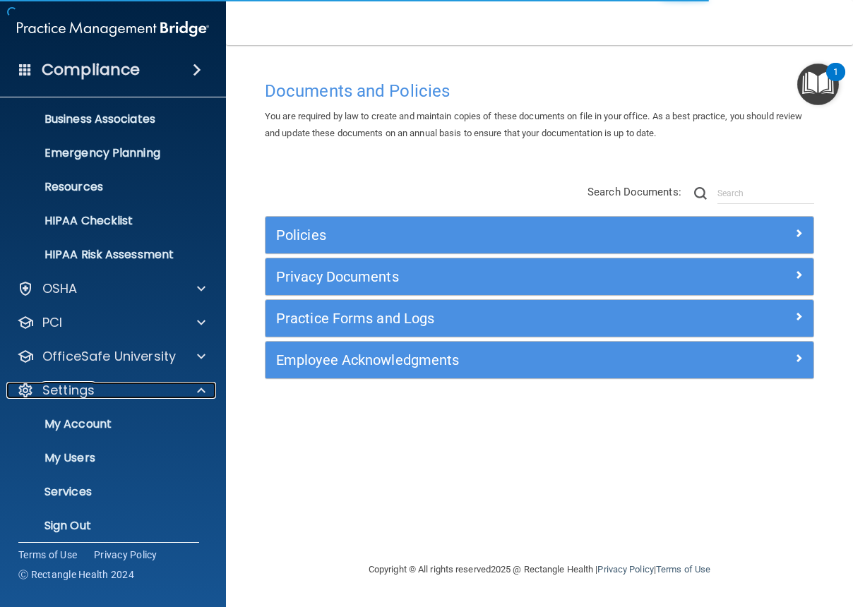
scroll to position [114, 0]
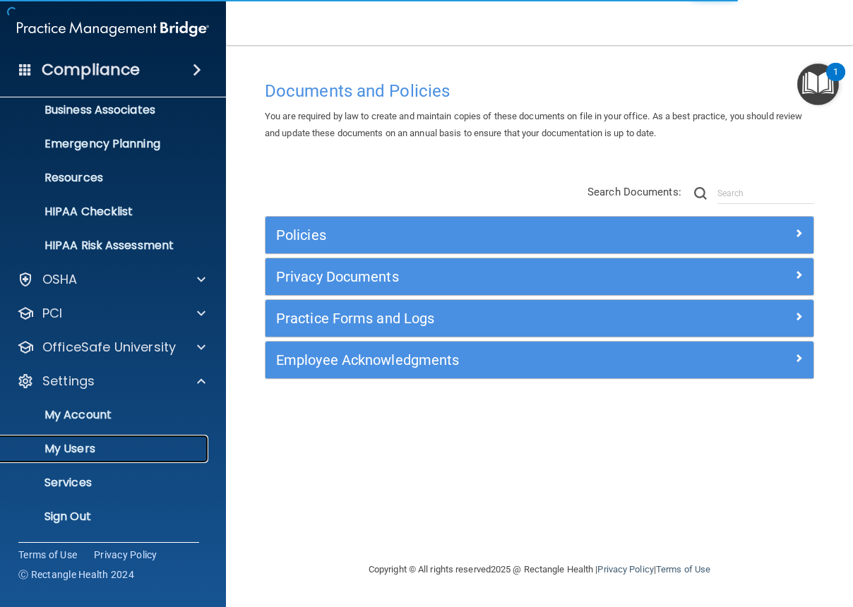
click at [80, 445] on p "My Users" at bounding box center [105, 449] width 193 height 14
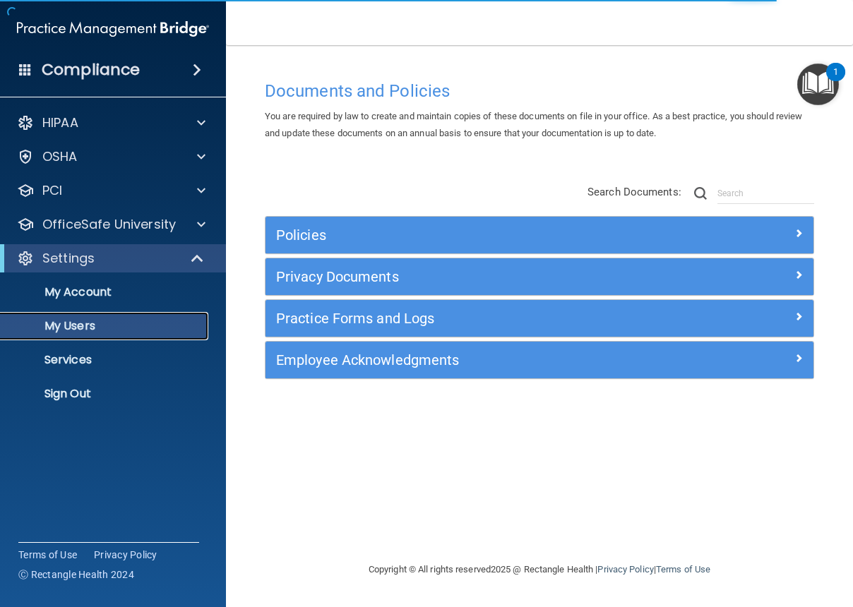
select select "20"
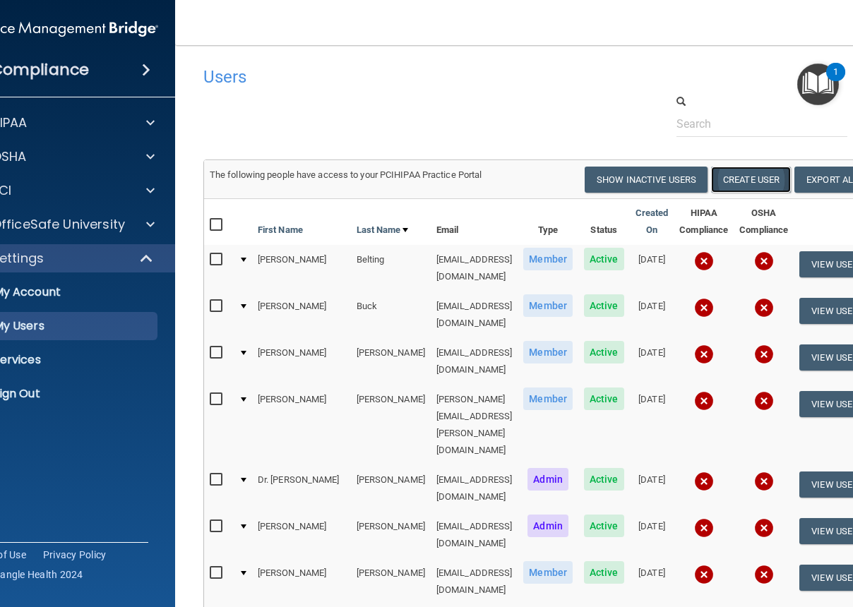
click at [745, 184] on button "Create User" at bounding box center [751, 180] width 80 height 26
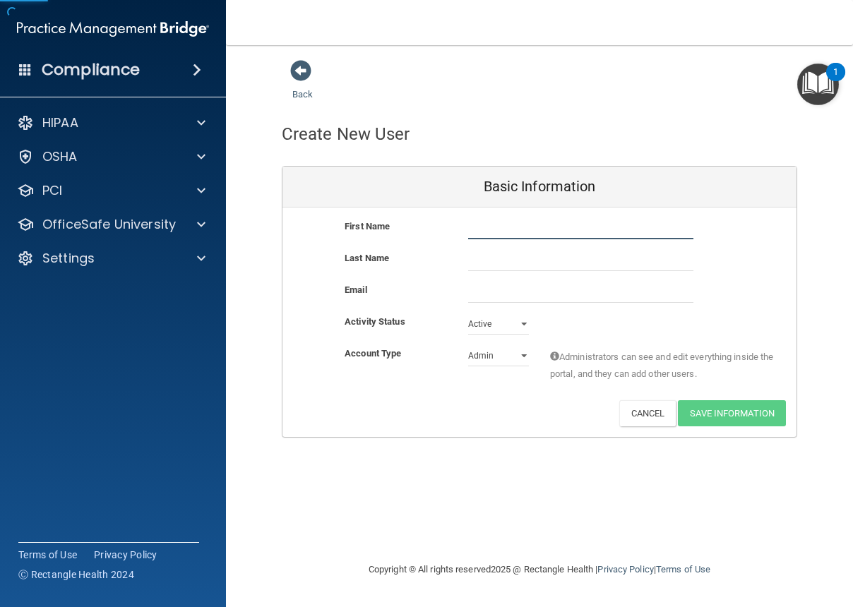
click at [475, 232] on input "text" at bounding box center [580, 228] width 225 height 21
type input "[PERSON_NAME]"
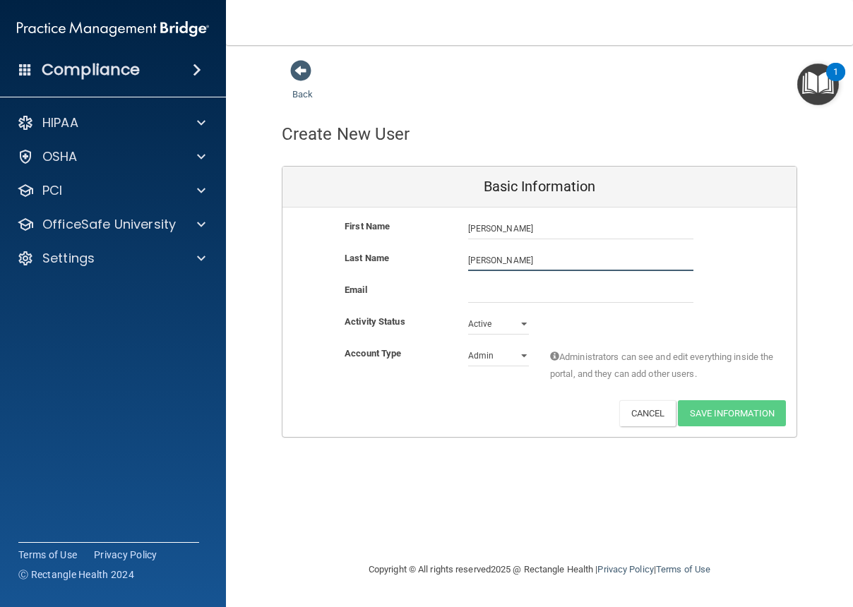
type input "[PERSON_NAME]"
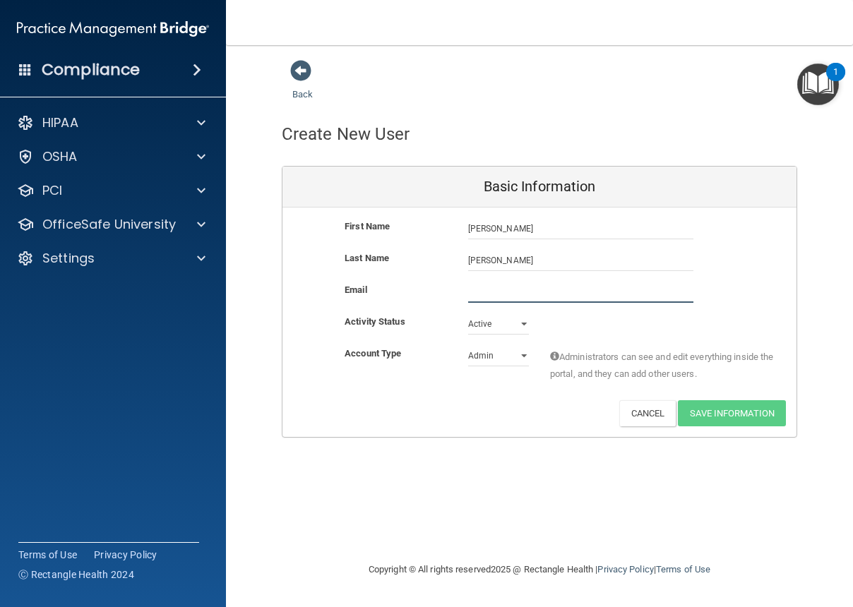
click at [486, 294] on input "email" at bounding box center [580, 292] width 225 height 21
drag, startPoint x: 501, startPoint y: 292, endPoint x: 511, endPoint y: 293, distance: 9.2
click at [501, 292] on input "email" at bounding box center [580, 292] width 225 height 21
paste input "[EMAIL_ADDRESS][DOMAIN_NAME]"
type input "[EMAIL_ADDRESS][DOMAIN_NAME]"
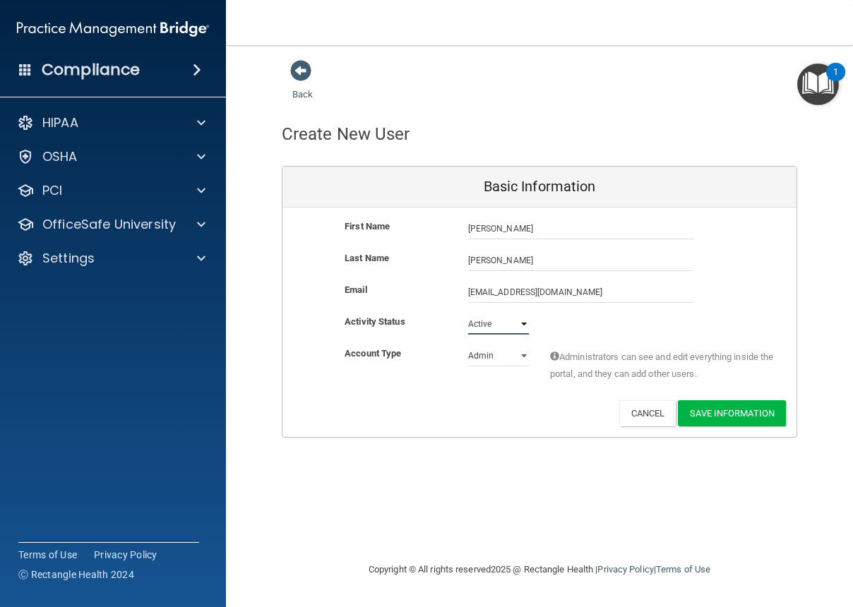
click at [490, 326] on select "Active Inactive" at bounding box center [498, 324] width 61 height 21
click at [468, 314] on select "Active Inactive" at bounding box center [498, 324] width 61 height 21
click at [503, 357] on select "Admin Member" at bounding box center [498, 355] width 61 height 21
select select "practice_member"
click at [468, 345] on select "Admin Member" at bounding box center [498, 355] width 61 height 21
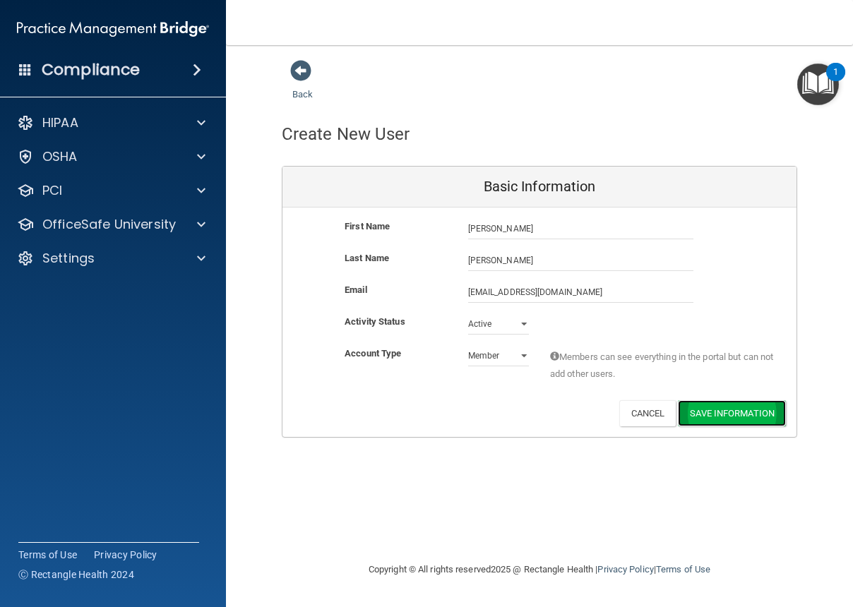
click at [718, 410] on button "Save Information" at bounding box center [732, 413] width 108 height 26
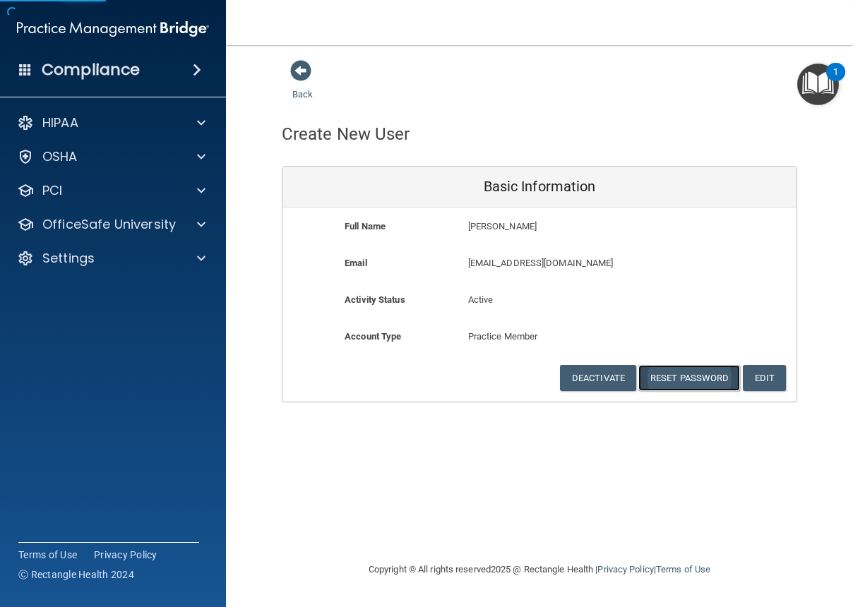
click at [682, 378] on button "Reset Password" at bounding box center [689, 378] width 102 height 26
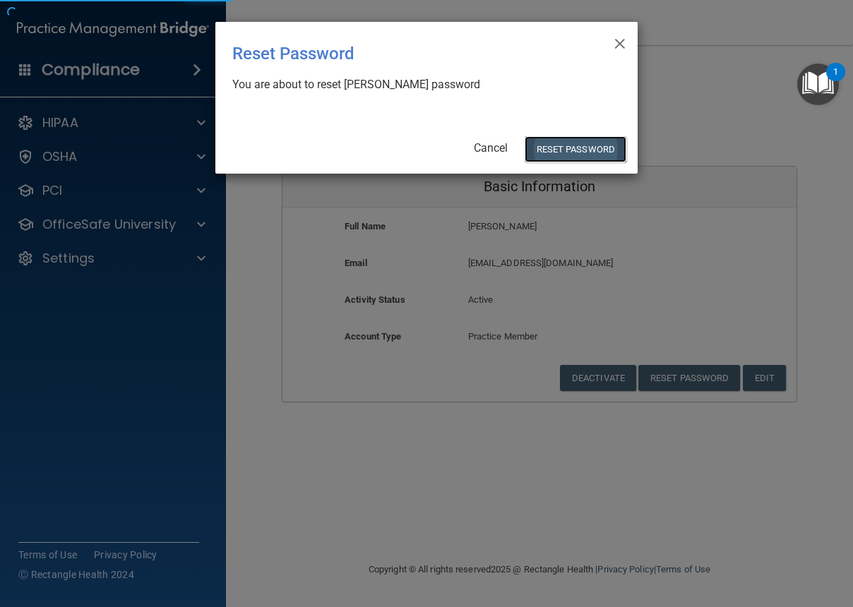
drag, startPoint x: 583, startPoint y: 142, endPoint x: 590, endPoint y: 142, distance: 7.8
click at [584, 142] on button "Reset Password" at bounding box center [576, 149] width 102 height 26
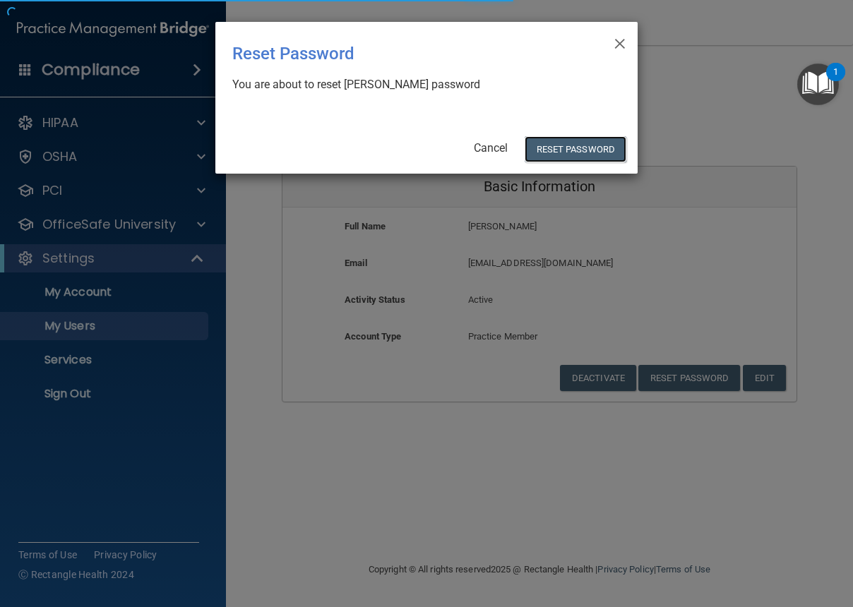
select select "20"
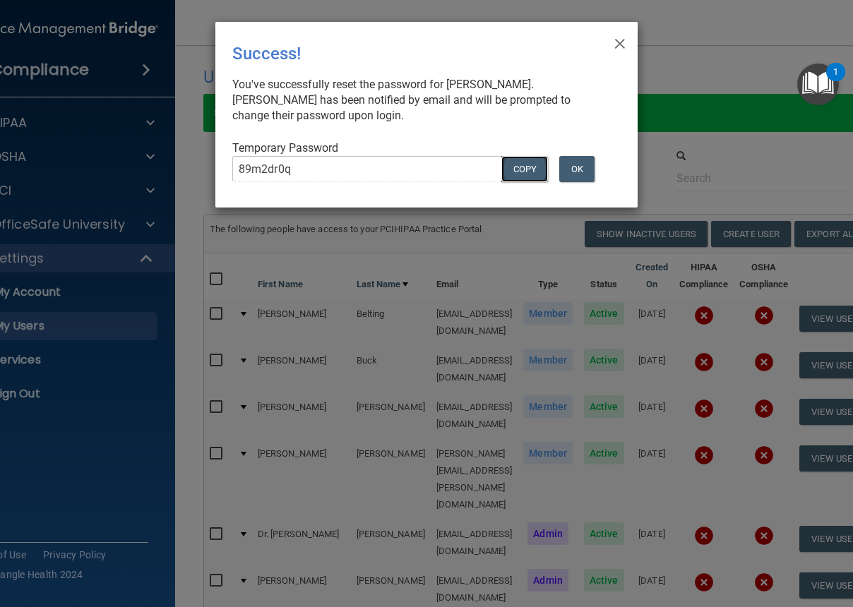
drag, startPoint x: 538, startPoint y: 163, endPoint x: 531, endPoint y: 165, distance: 7.4
click at [531, 165] on button "COPY" at bounding box center [524, 169] width 47 height 26
click at [579, 172] on button "OK" at bounding box center [576, 169] width 35 height 26
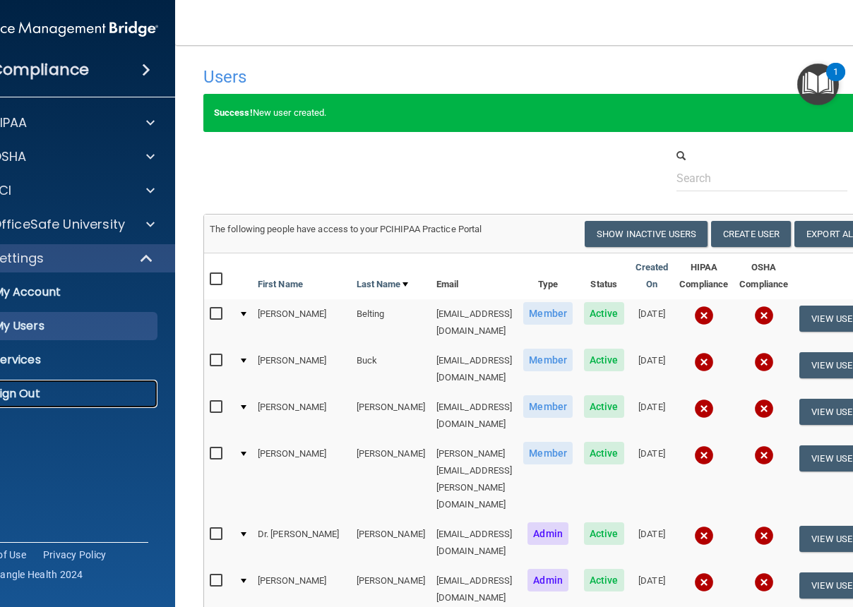
click at [20, 390] on p "Sign Out" at bounding box center [54, 394] width 193 height 14
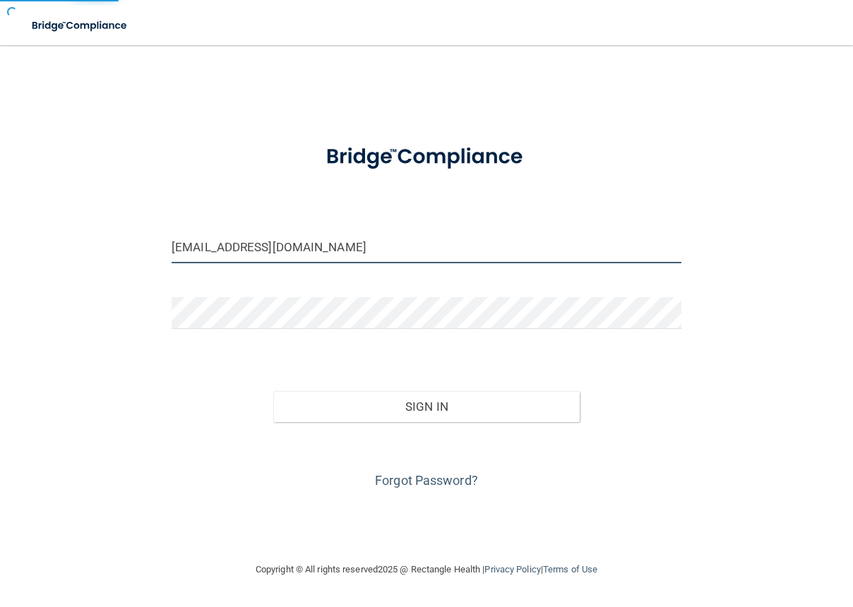
click at [246, 256] on input "[EMAIL_ADDRESS][DOMAIN_NAME]" at bounding box center [427, 248] width 510 height 32
drag, startPoint x: 328, startPoint y: 253, endPoint x: 100, endPoint y: 250, distance: 227.4
click at [100, 250] on div "[EMAIL_ADDRESS][DOMAIN_NAME] Invalid email/password. You don't have permission …" at bounding box center [426, 303] width 797 height 488
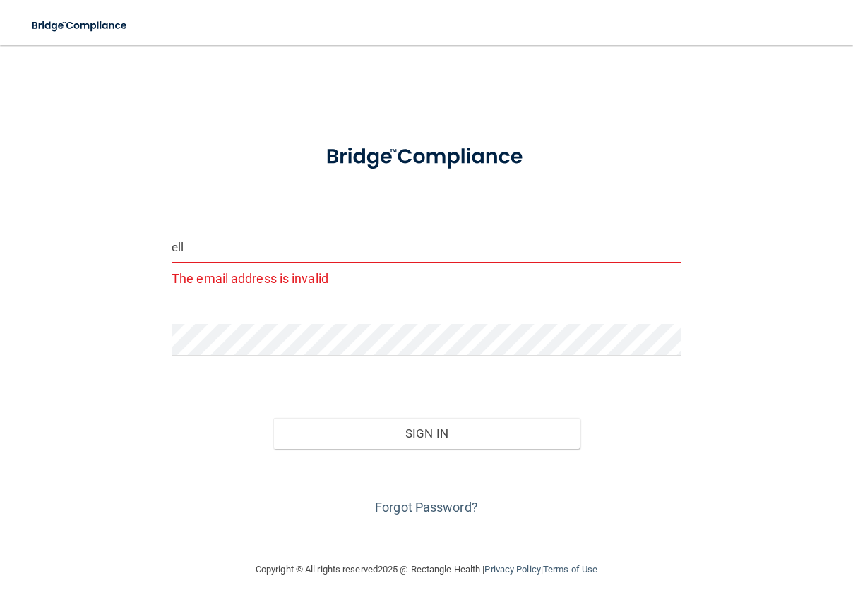
type input "[EMAIL_ADDRESS][DOMAIN_NAME]"
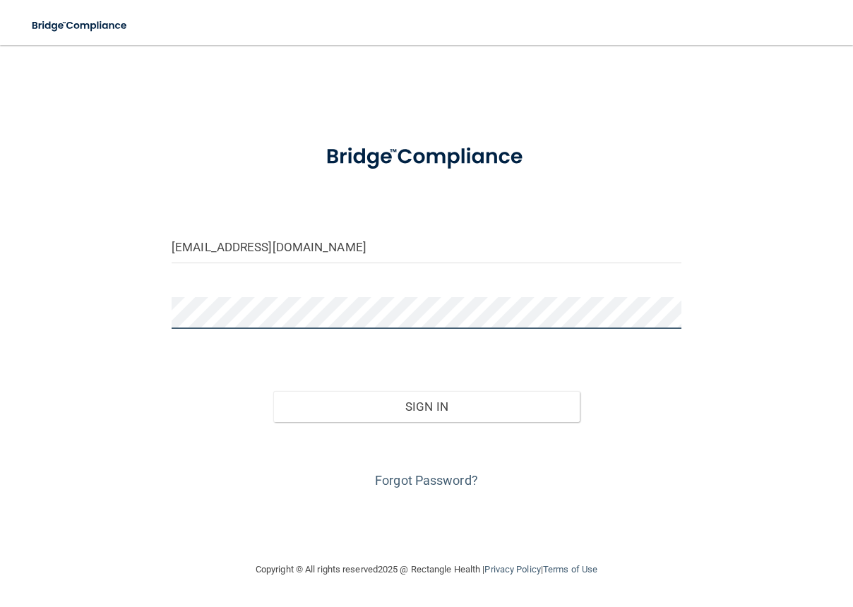
click at [75, 296] on div "[EMAIL_ADDRESS][DOMAIN_NAME] Invalid email/password. You don't have permission …" at bounding box center [426, 303] width 797 height 488
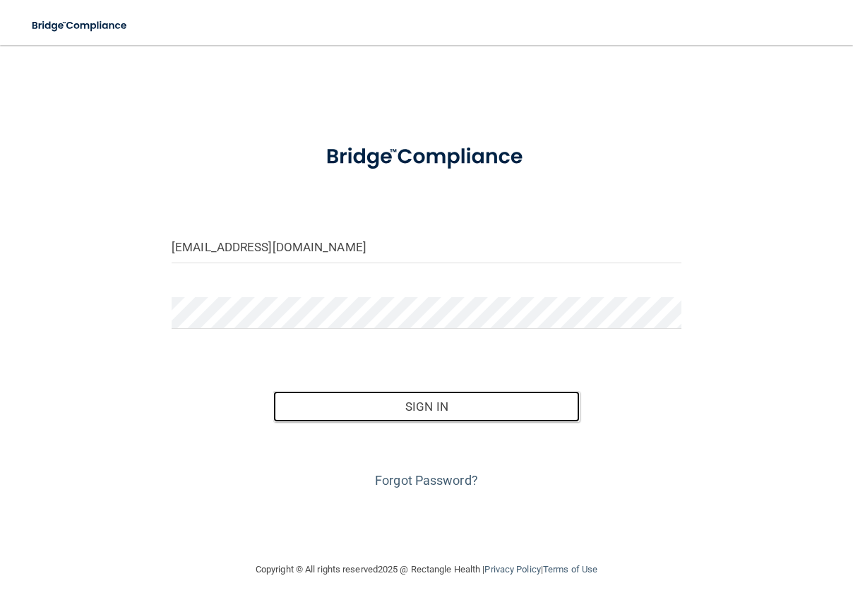
drag, startPoint x: 397, startPoint y: 413, endPoint x: 535, endPoint y: 422, distance: 138.7
click at [402, 413] on button "Sign In" at bounding box center [426, 406] width 306 height 31
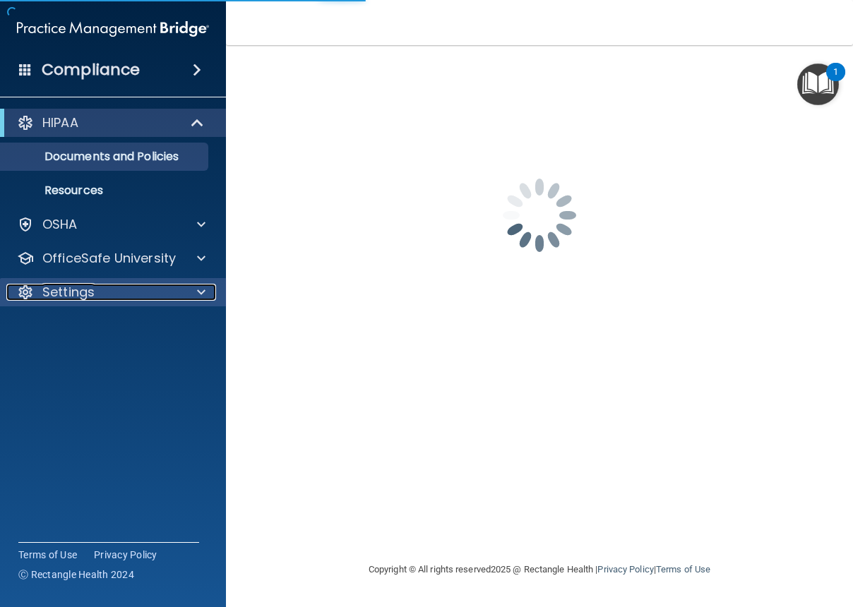
click at [64, 300] on p "Settings" at bounding box center [68, 292] width 52 height 17
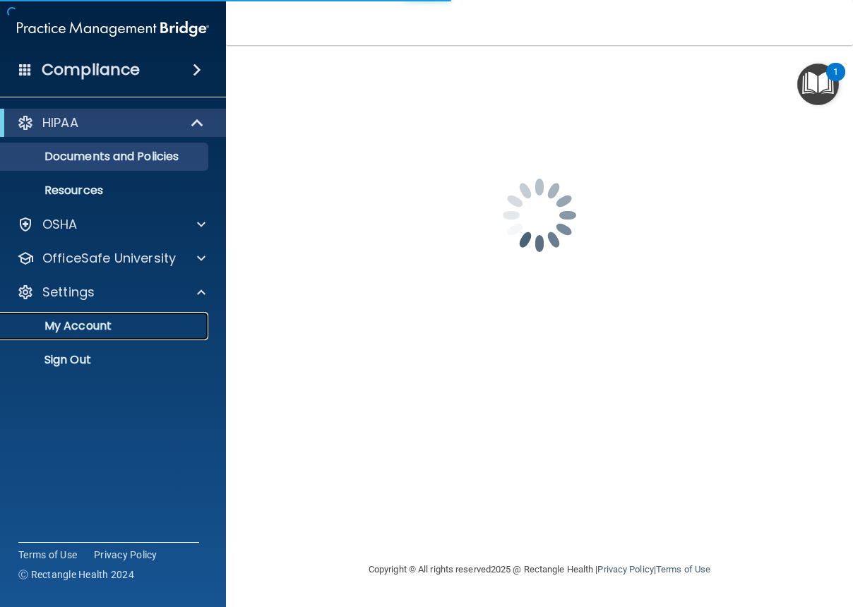
click at [68, 319] on p "My Account" at bounding box center [105, 326] width 193 height 14
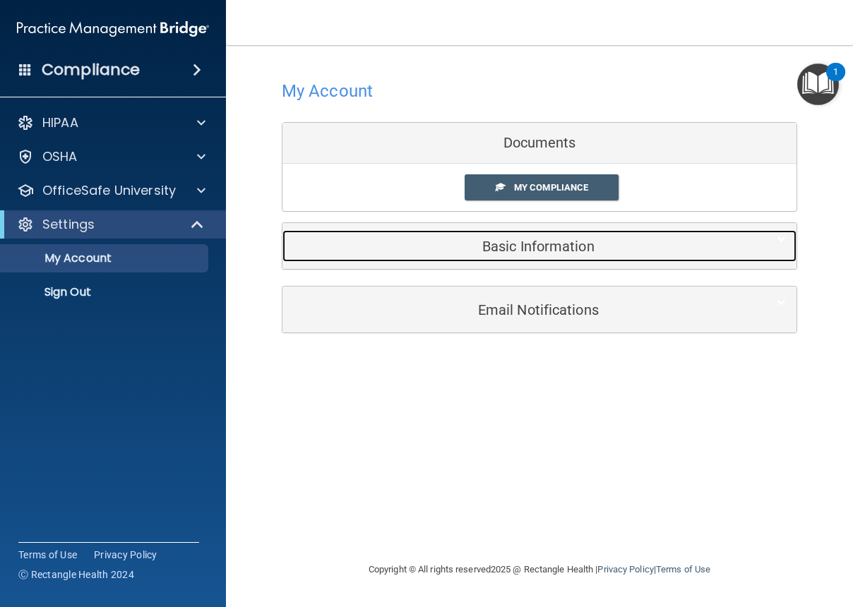
click at [530, 248] on h5 "Basic Information" at bounding box center [518, 247] width 450 height 16
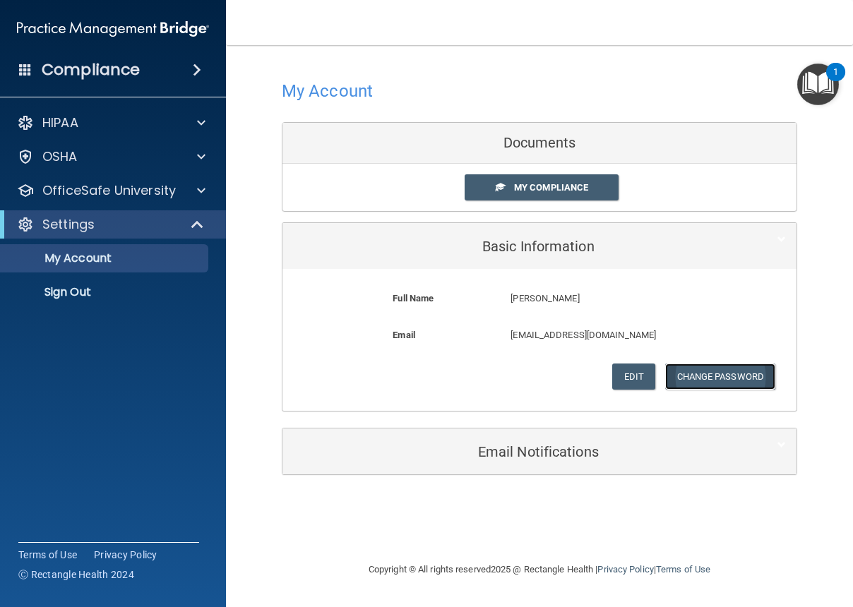
click at [708, 371] on button "Change Password" at bounding box center [720, 377] width 111 height 26
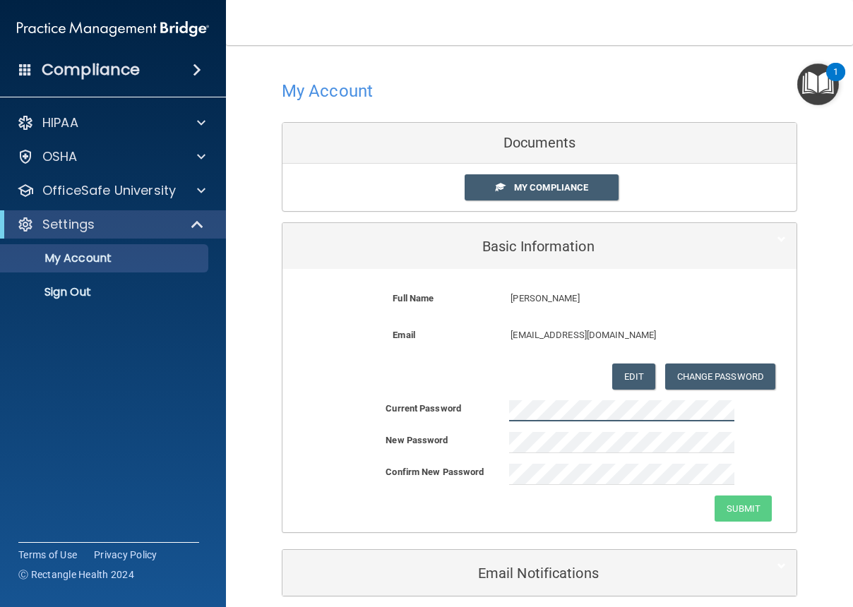
click at [434, 400] on div "Current Password" at bounding box center [539, 410] width 514 height 21
click at [763, 418] on div "Current Password" at bounding box center [539, 410] width 514 height 21
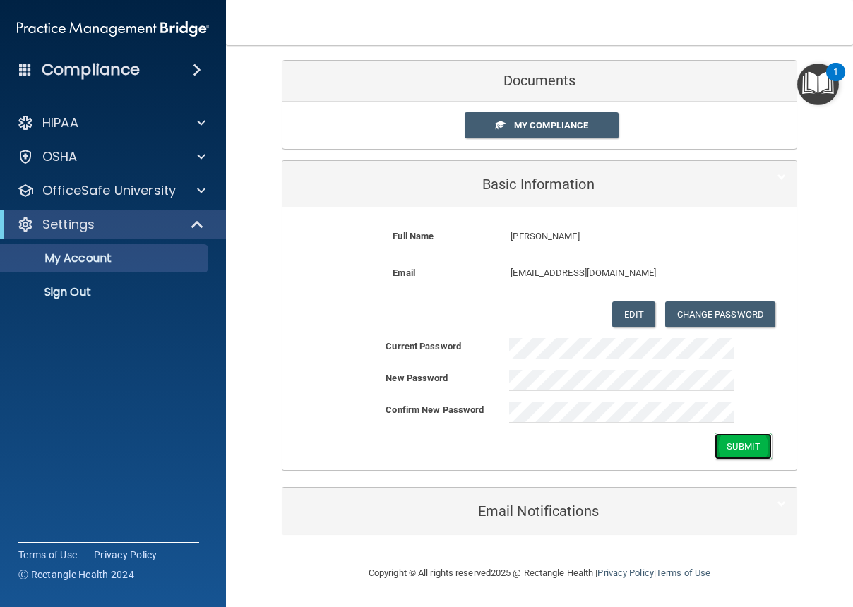
click at [748, 448] on button "Submit" at bounding box center [743, 447] width 57 height 26
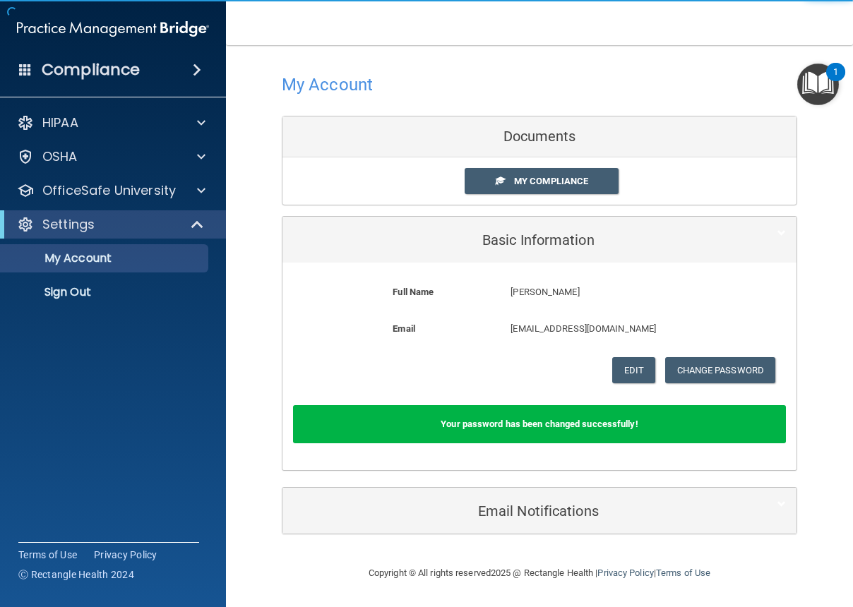
scroll to position [6, 0]
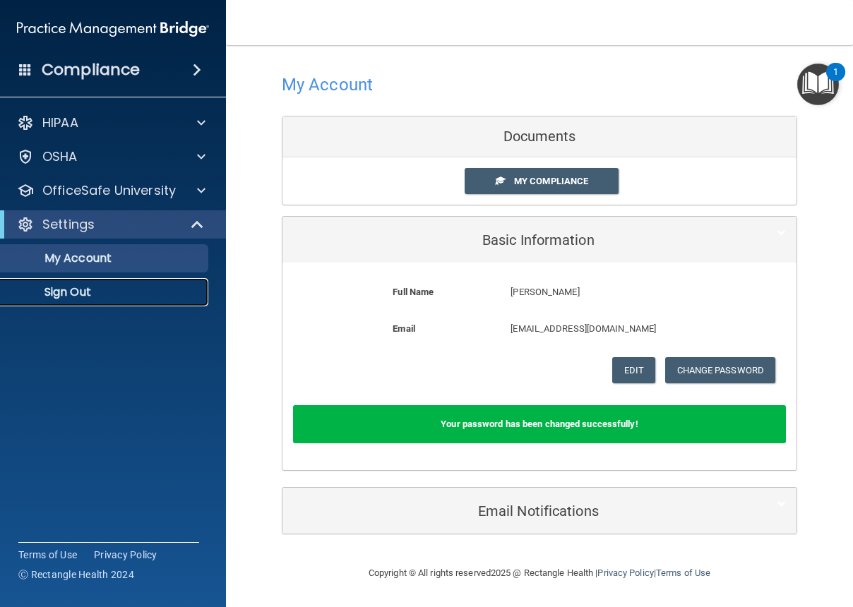
click at [95, 290] on p "Sign Out" at bounding box center [105, 292] width 193 height 14
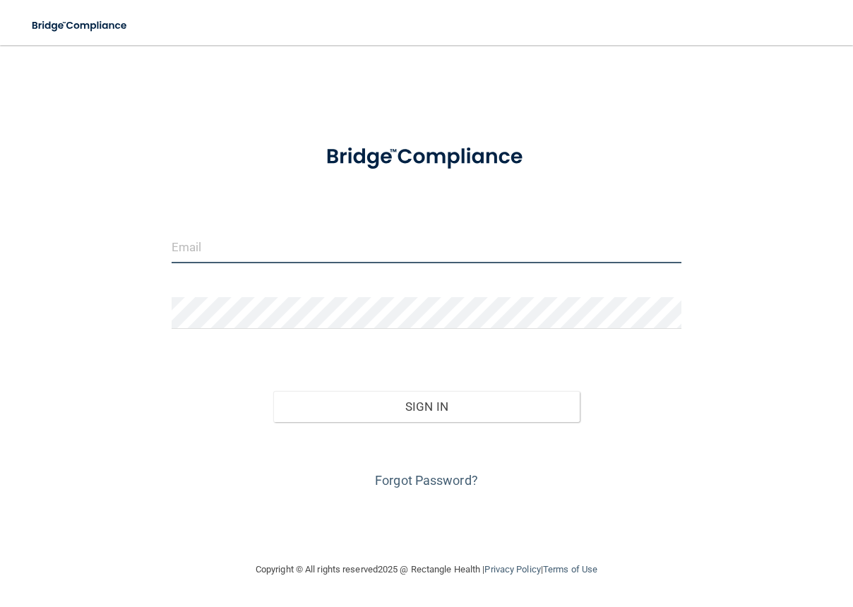
type input "[EMAIL_ADDRESS][DOMAIN_NAME]"
